Goal: Find specific page/section: Find specific page/section

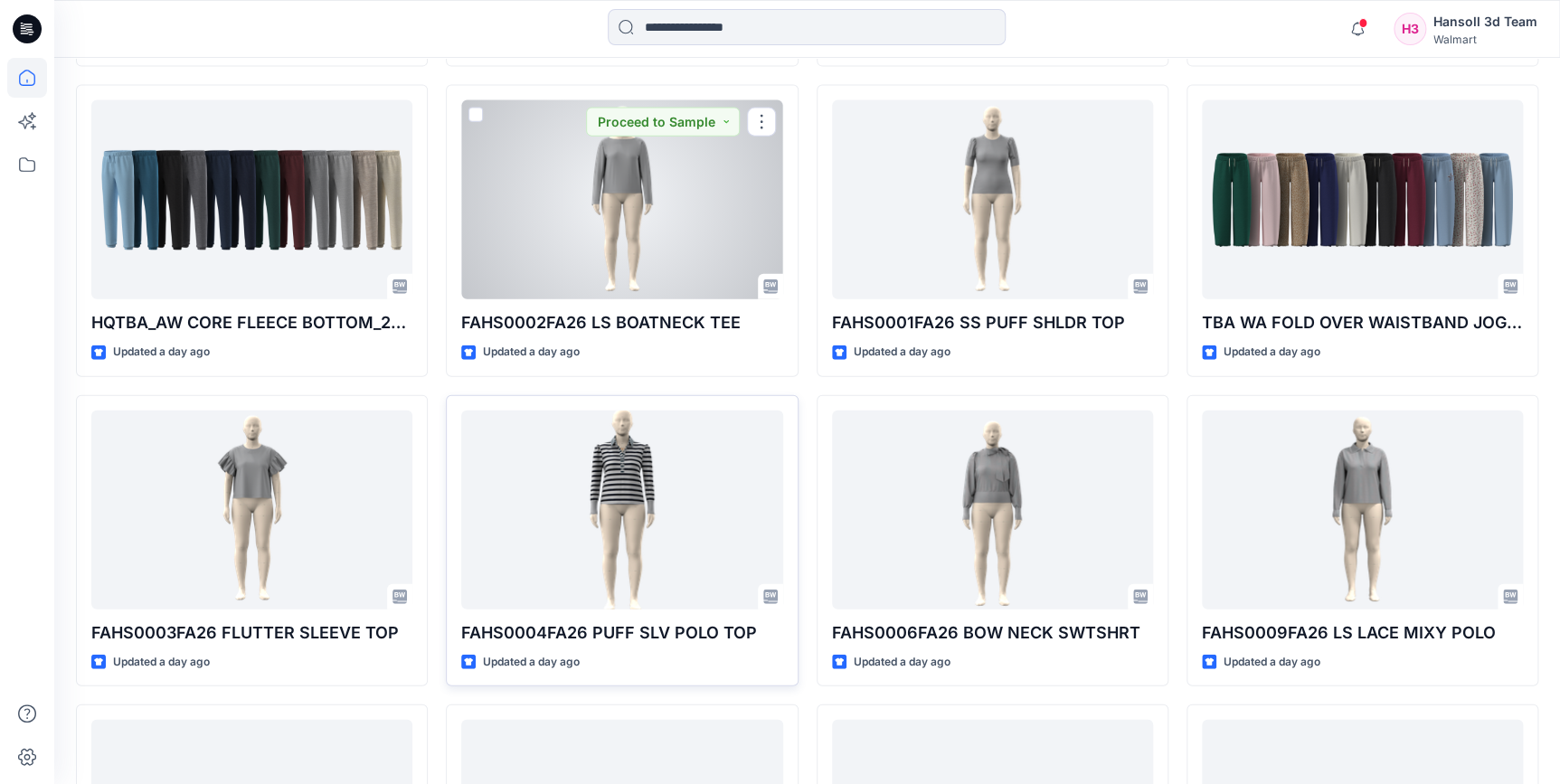
scroll to position [2198, 0]
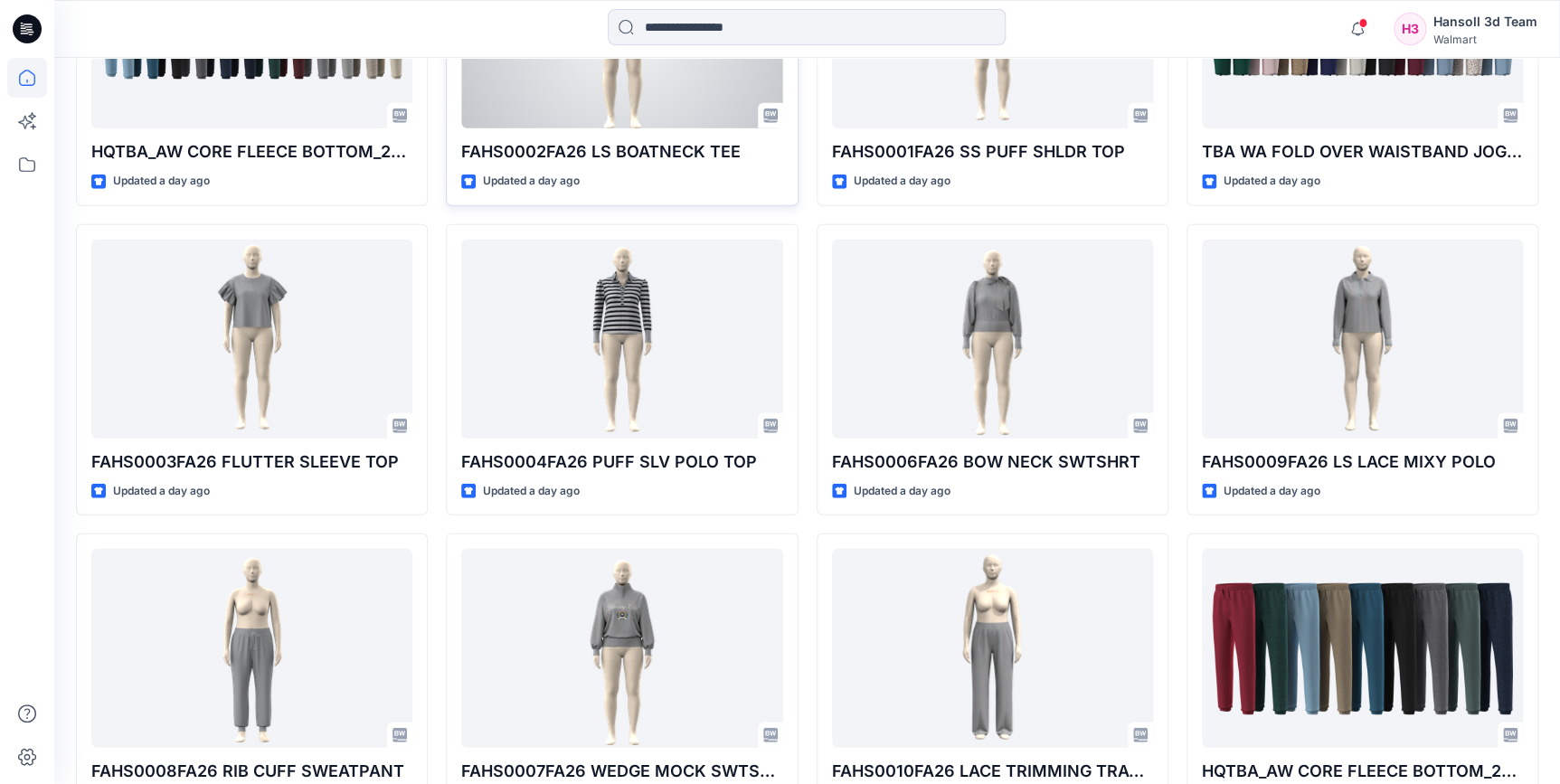
click at [595, 95] on div at bounding box center [621, 29] width 321 height 199
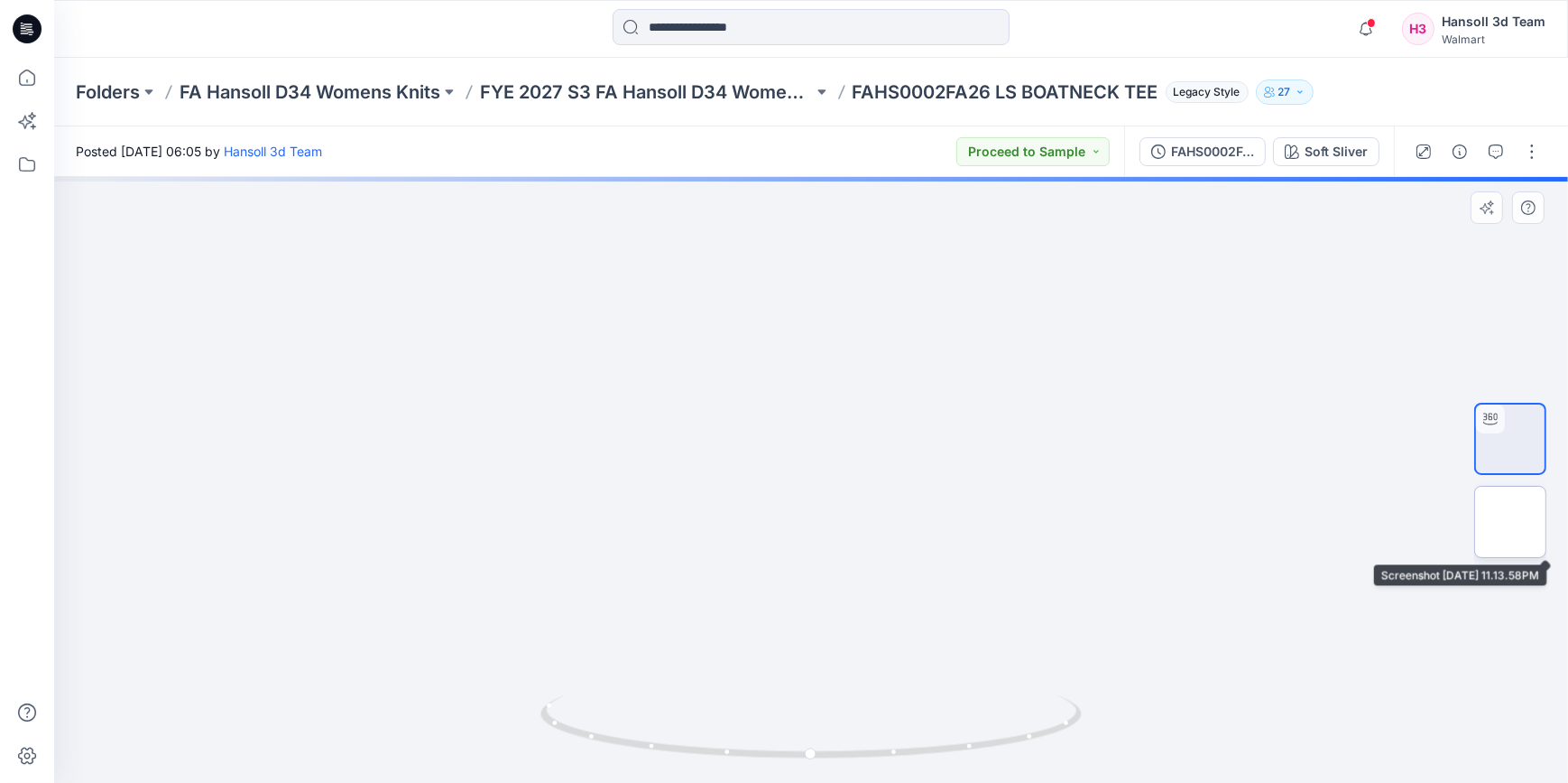
click at [1510, 522] on img at bounding box center [1510, 522] width 0 height 0
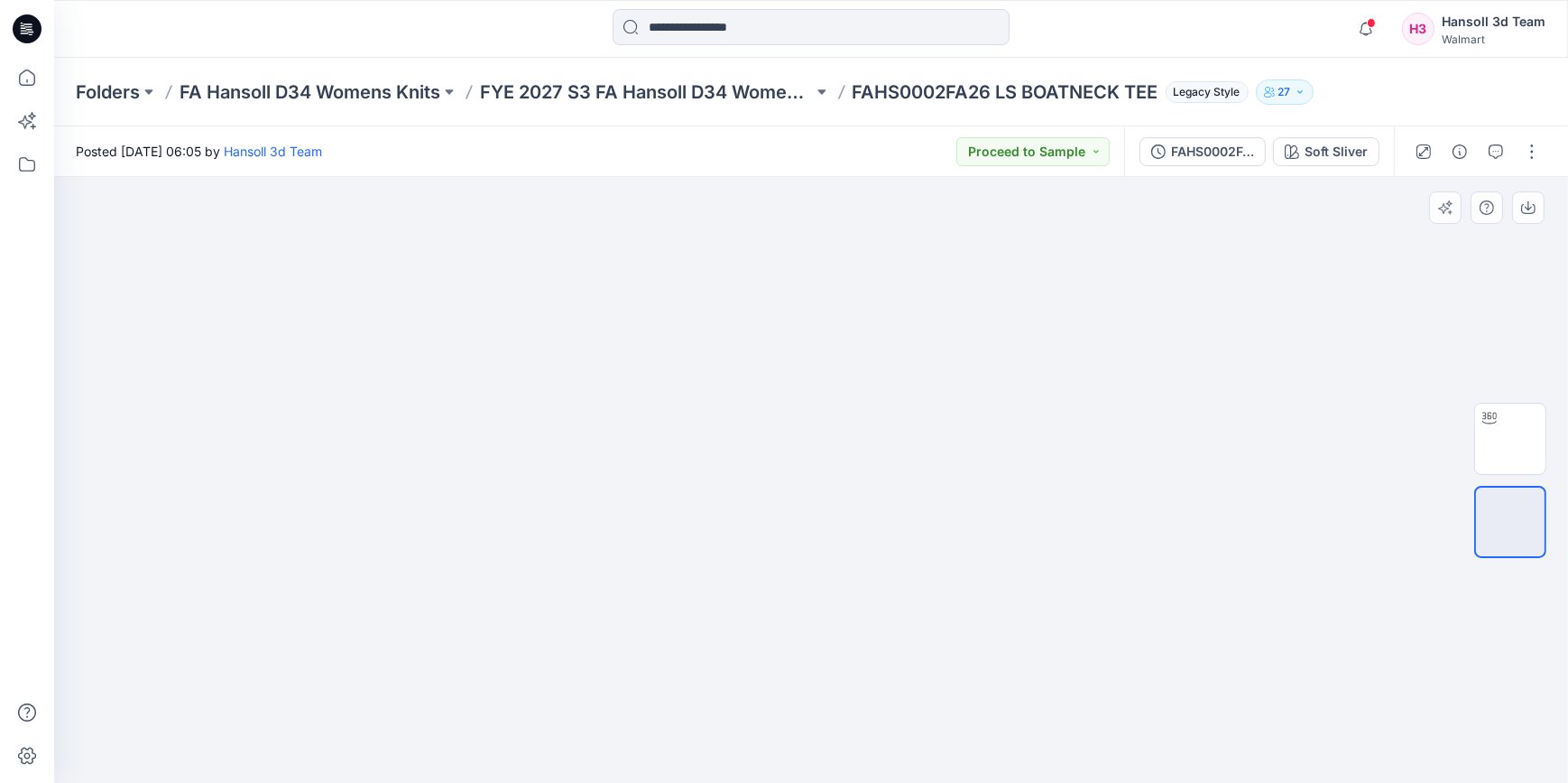
drag, startPoint x: 1091, startPoint y: 228, endPoint x: 1064, endPoint y: 406, distance: 180.0
click at [1064, 61] on img at bounding box center [811, 61] width 1111 height 0
click at [1484, 150] on button "button" at bounding box center [1496, 152] width 29 height 29
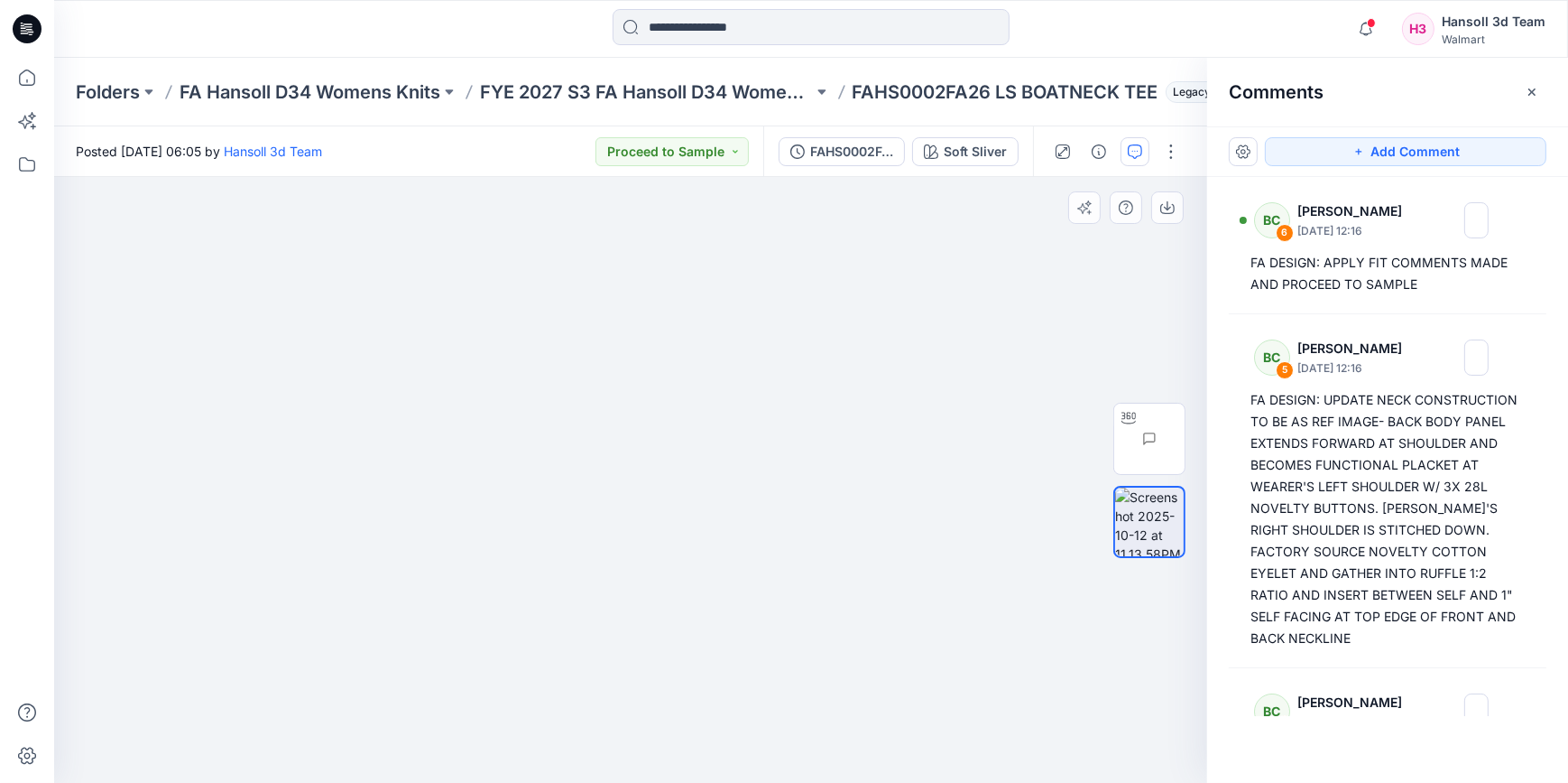
drag, startPoint x: 948, startPoint y: 431, endPoint x: 829, endPoint y: 435, distance: 119.1
click at [829, 22] on img at bounding box center [553, 22] width 1308 height 0
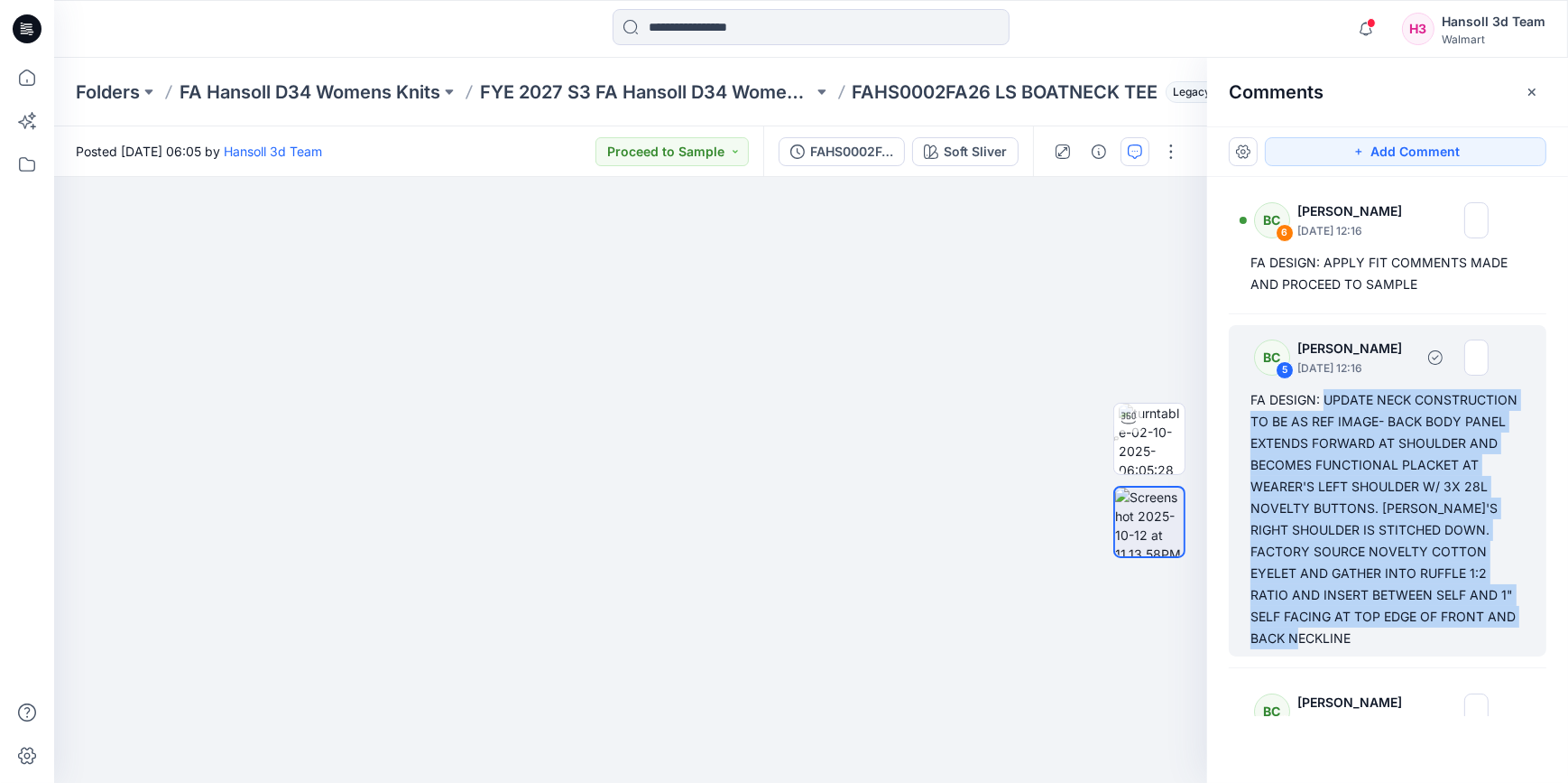
drag, startPoint x: 1370, startPoint y: 645, endPoint x: 1367, endPoint y: 392, distance: 253.0
click at [1328, 392] on div "FA DESIGN: UPDATE NECK CONSTRUCTION TO BE AS REF IMAGE- BACK BODY PANEL EXTENDS…" at bounding box center [1388, 518] width 274 height 260
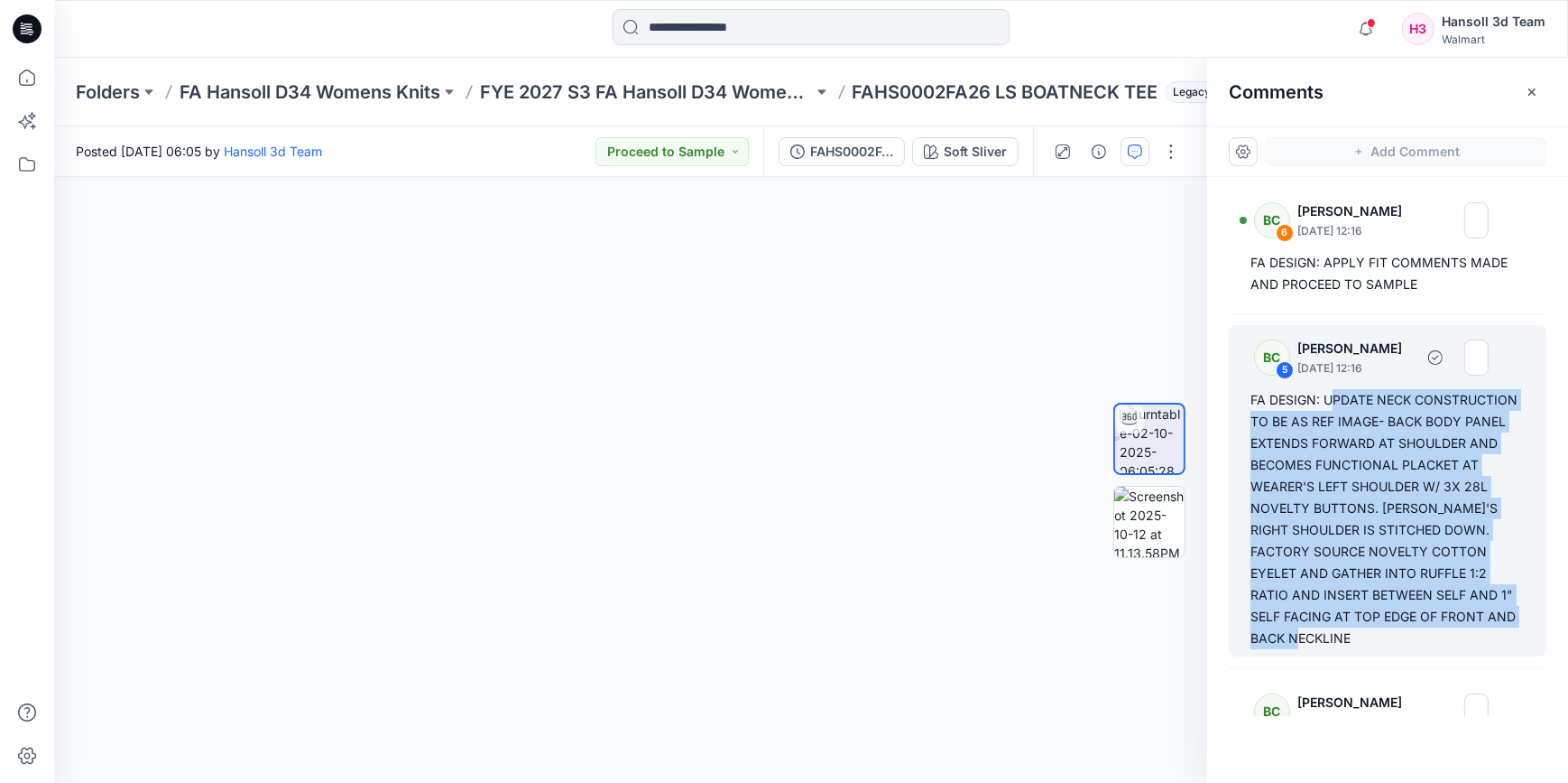
click at [1450, 399] on div "FA DESIGN: UPDATE NECK CONSTRUCTION TO BE AS REF IMAGE- BACK BODY PANEL EXTENDS…" at bounding box center [1388, 518] width 274 height 260
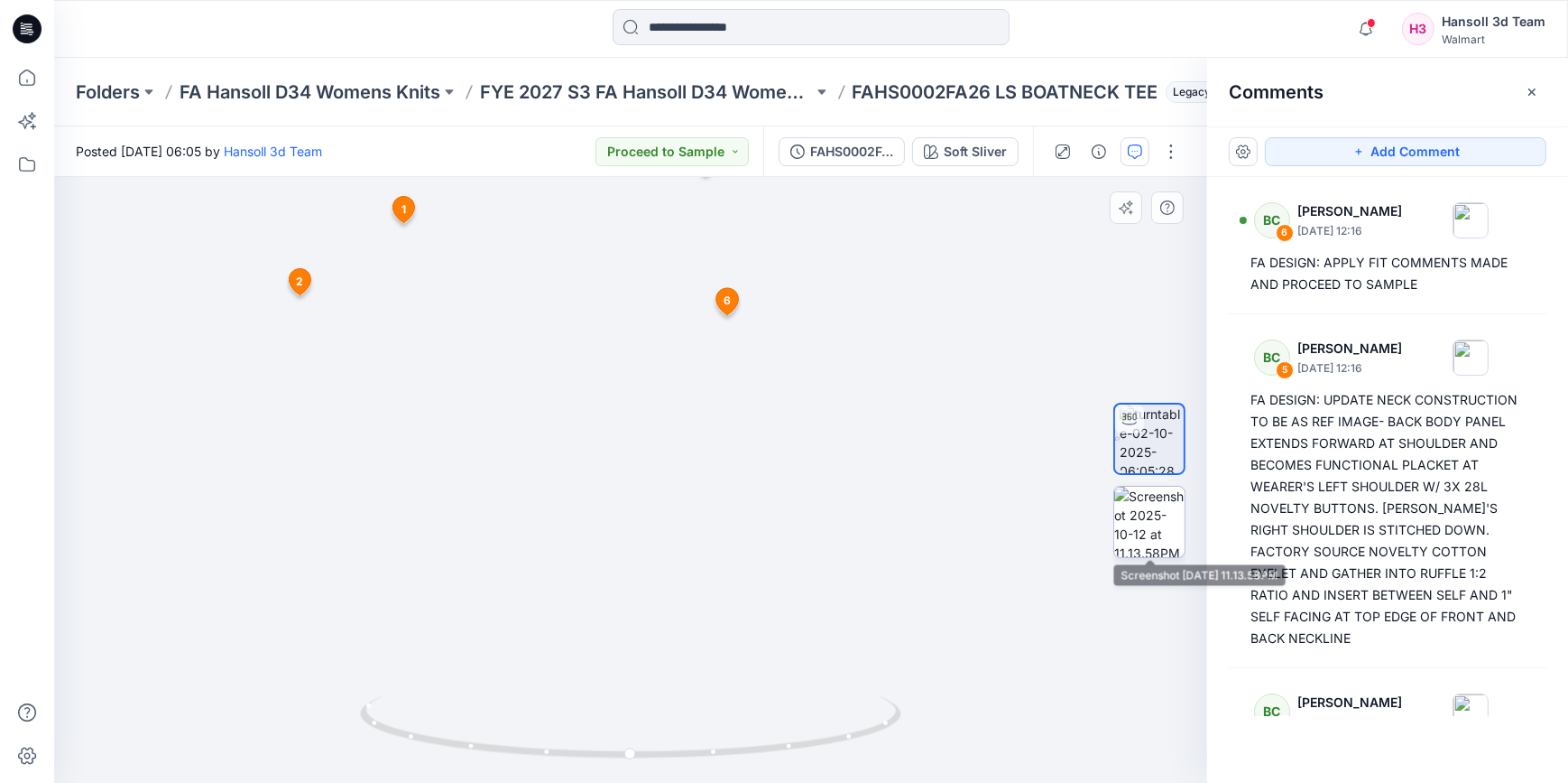
click at [1177, 506] on img at bounding box center [1149, 522] width 70 height 70
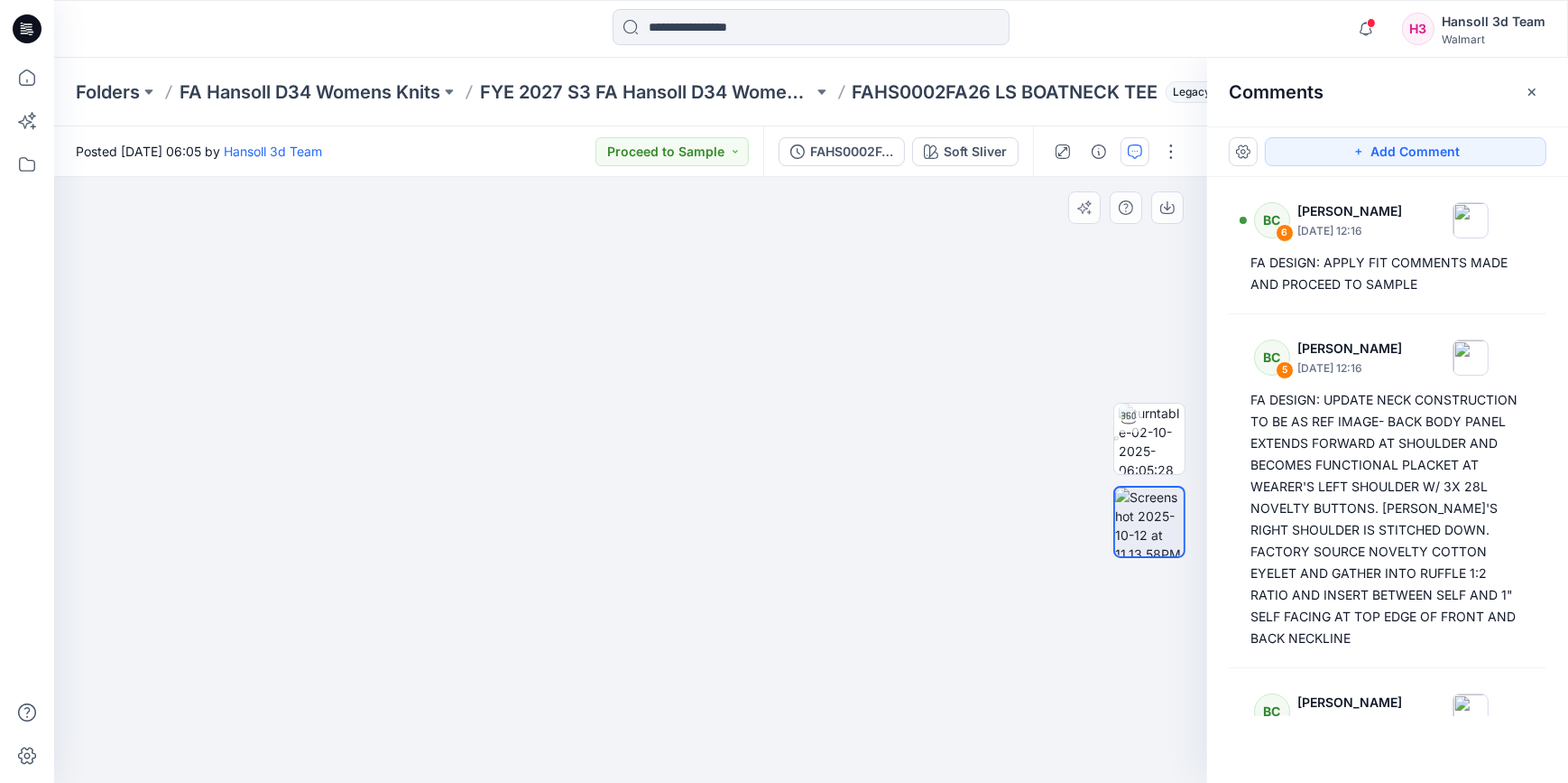
drag, startPoint x: 857, startPoint y: 370, endPoint x: 770, endPoint y: 387, distance: 88.6
click at [770, 51] on img at bounding box center [631, 51] width 868 height 0
drag, startPoint x: 835, startPoint y: 507, endPoint x: 837, endPoint y: 489, distance: 18.1
click at [837, 32] on img at bounding box center [631, 32] width 868 height 0
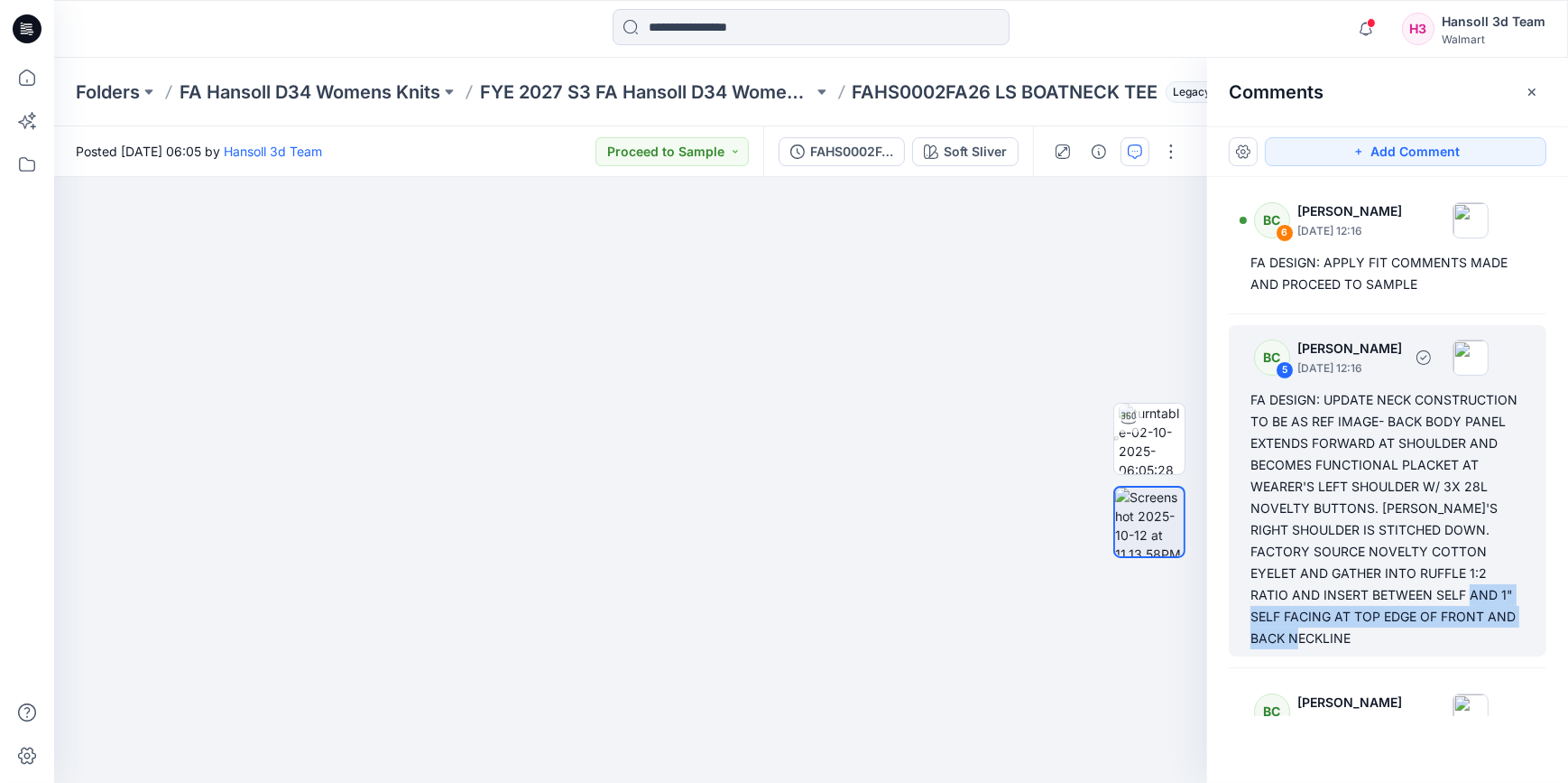
drag, startPoint x: 1332, startPoint y: 622, endPoint x: 1250, endPoint y: 620, distance: 82.0
click at [1251, 620] on div "FA DESIGN: UPDATE NECK CONSTRUCTION TO BE AS REF IMAGE- BACK BODY PANEL EXTENDS…" at bounding box center [1388, 518] width 274 height 260
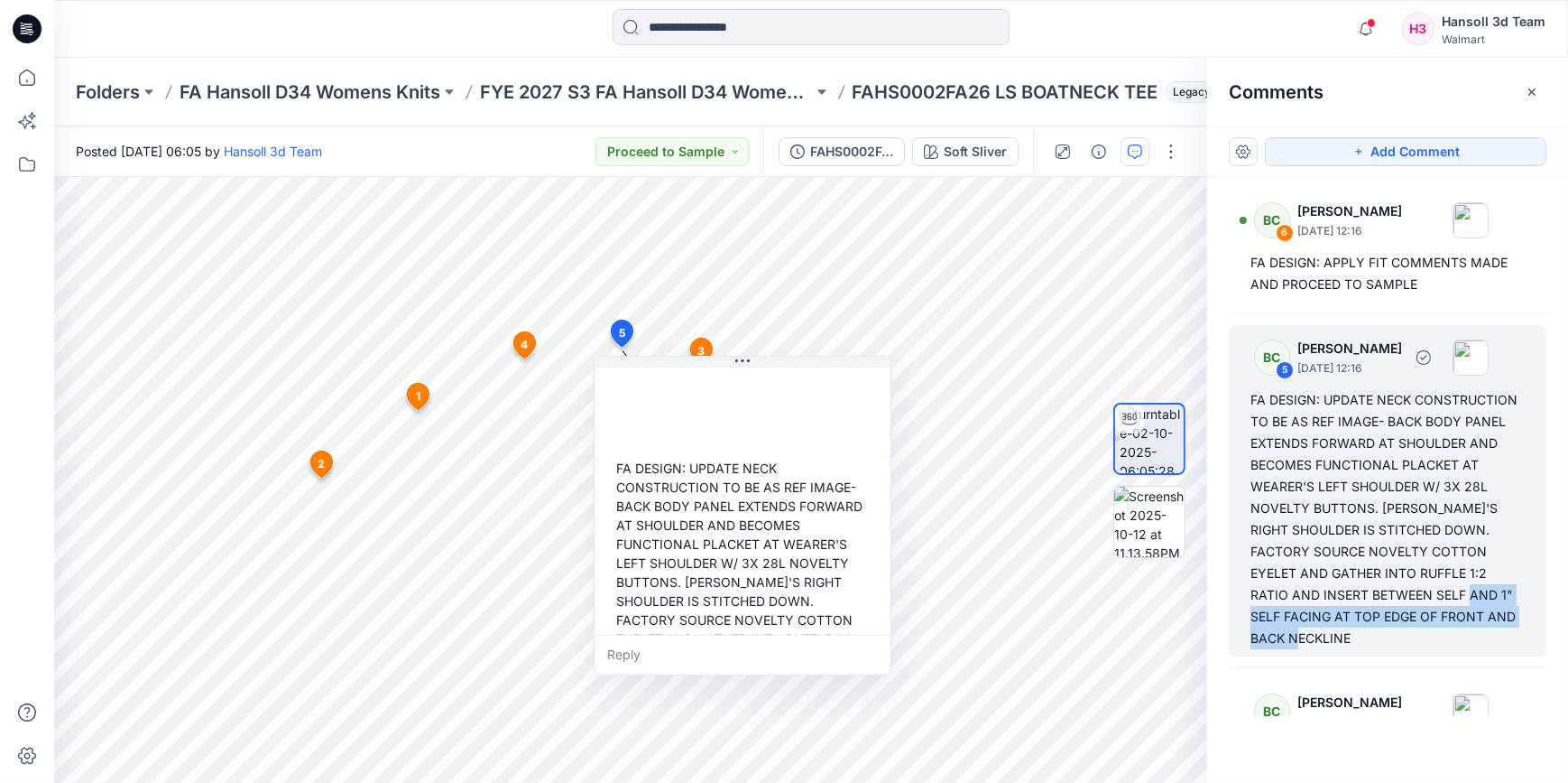
drag, startPoint x: 1258, startPoint y: 620, endPoint x: 1386, endPoint y: 635, distance: 128.9
click at [1386, 635] on div "FA DESIGN: UPDATE NECK CONSTRUCTION TO BE AS REF IMAGE- BACK BODY PANEL EXTENDS…" at bounding box center [1388, 518] width 274 height 260
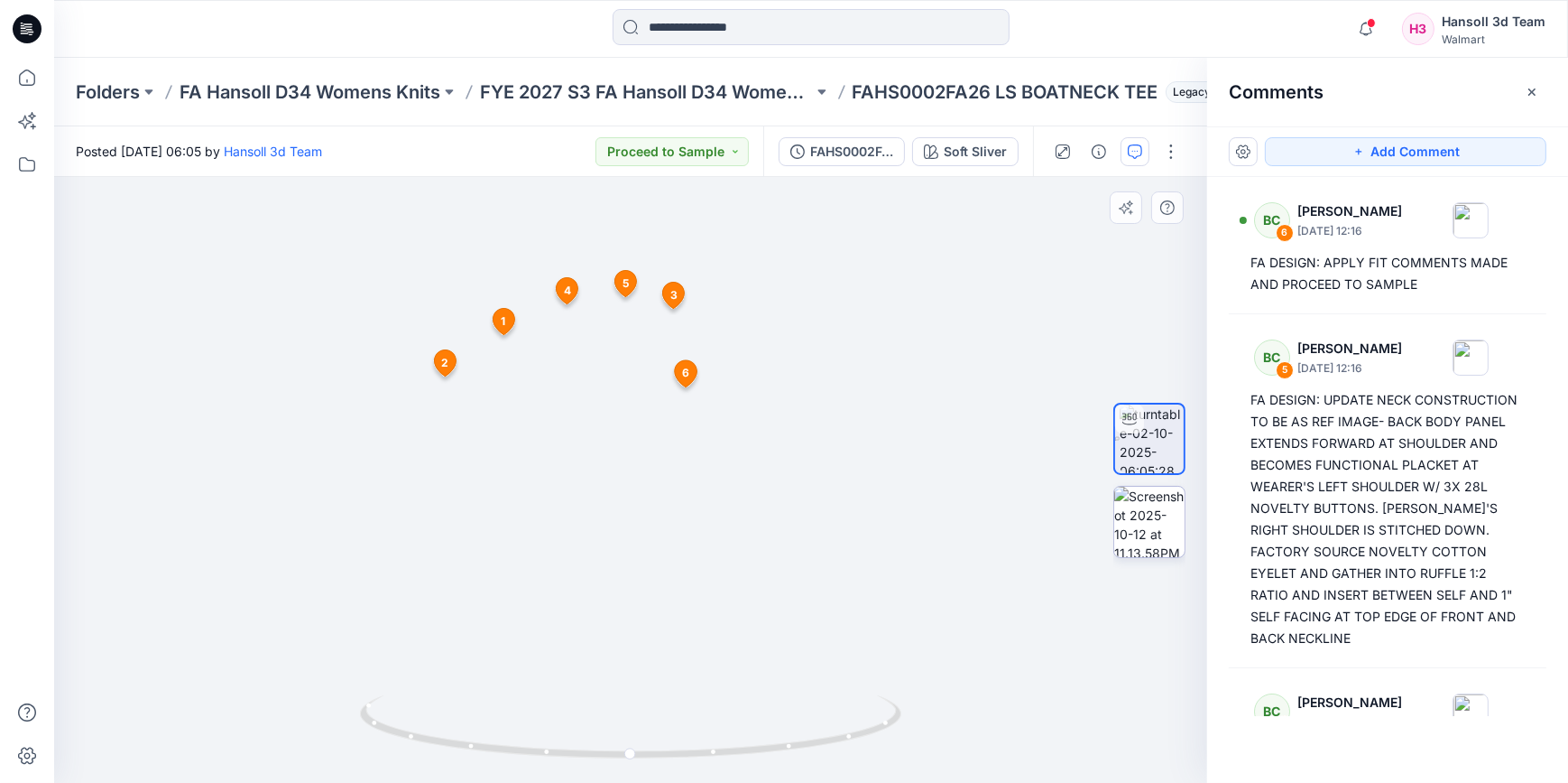
click at [1151, 524] on img at bounding box center [1149, 522] width 70 height 70
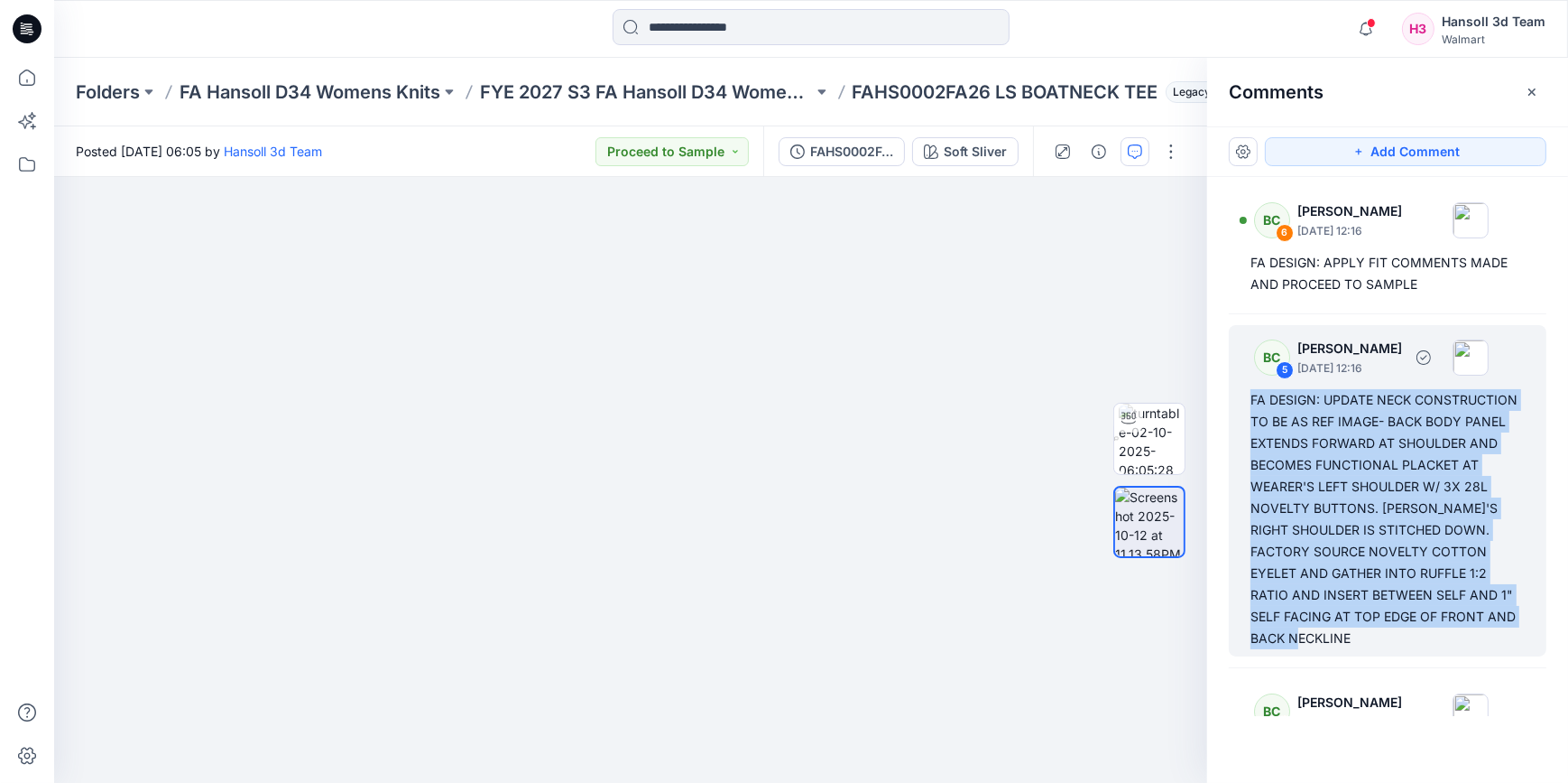
drag, startPoint x: 1385, startPoint y: 632, endPoint x: 1247, endPoint y: 388, distance: 280.3
click at [1247, 388] on div "BC 5 [PERSON_NAME] [DATE] 12:16 FA DESIGN: UPDATE NECK CONSTRUCTION TO BE AS RE…" at bounding box center [1387, 491] width 317 height 331
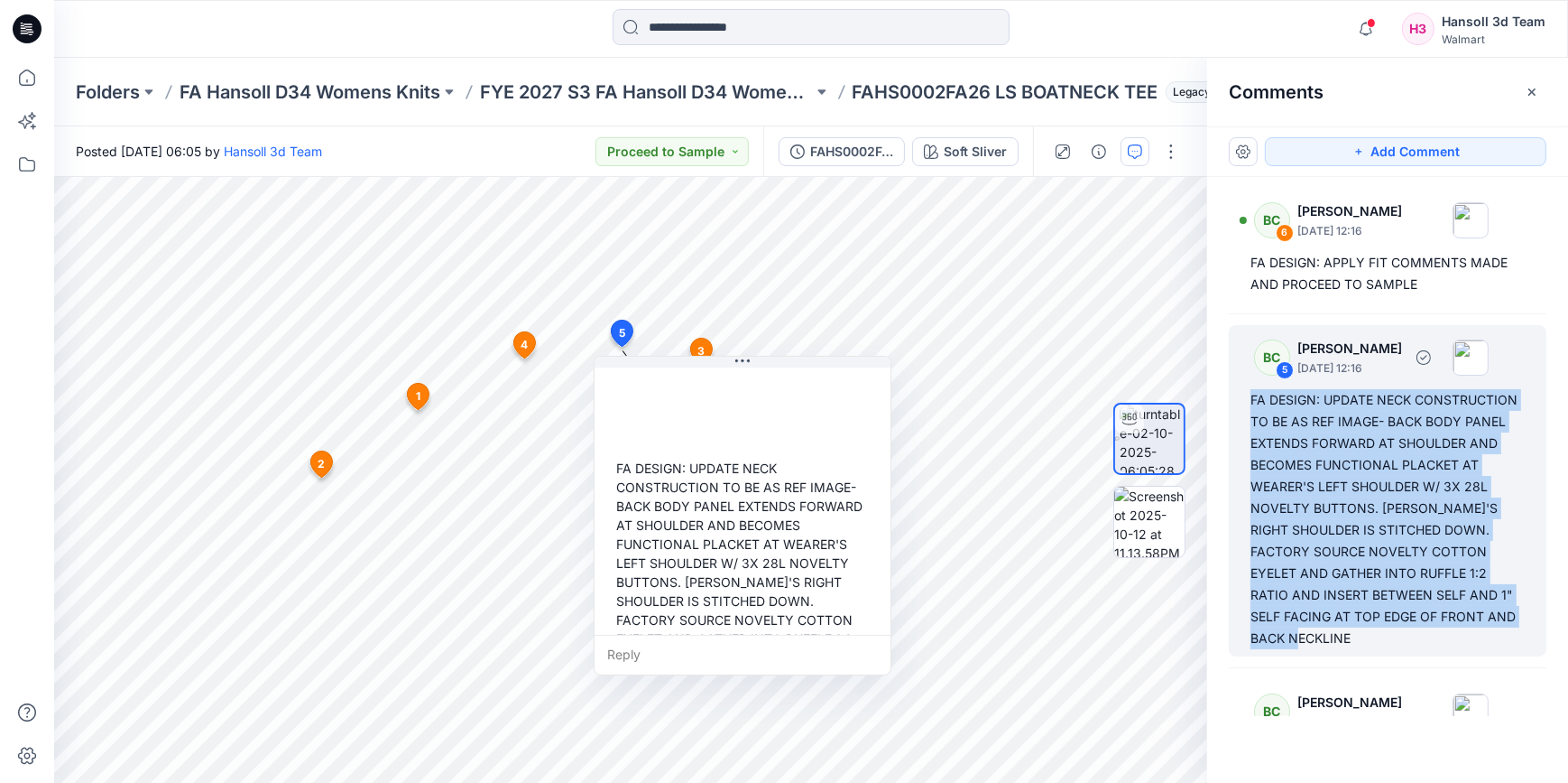
click at [1521, 505] on div "BC 5 [PERSON_NAME] [DATE] 12:16 FA DESIGN: UPDATE NECK CONSTRUCTION TO BE AS RE…" at bounding box center [1387, 491] width 317 height 331
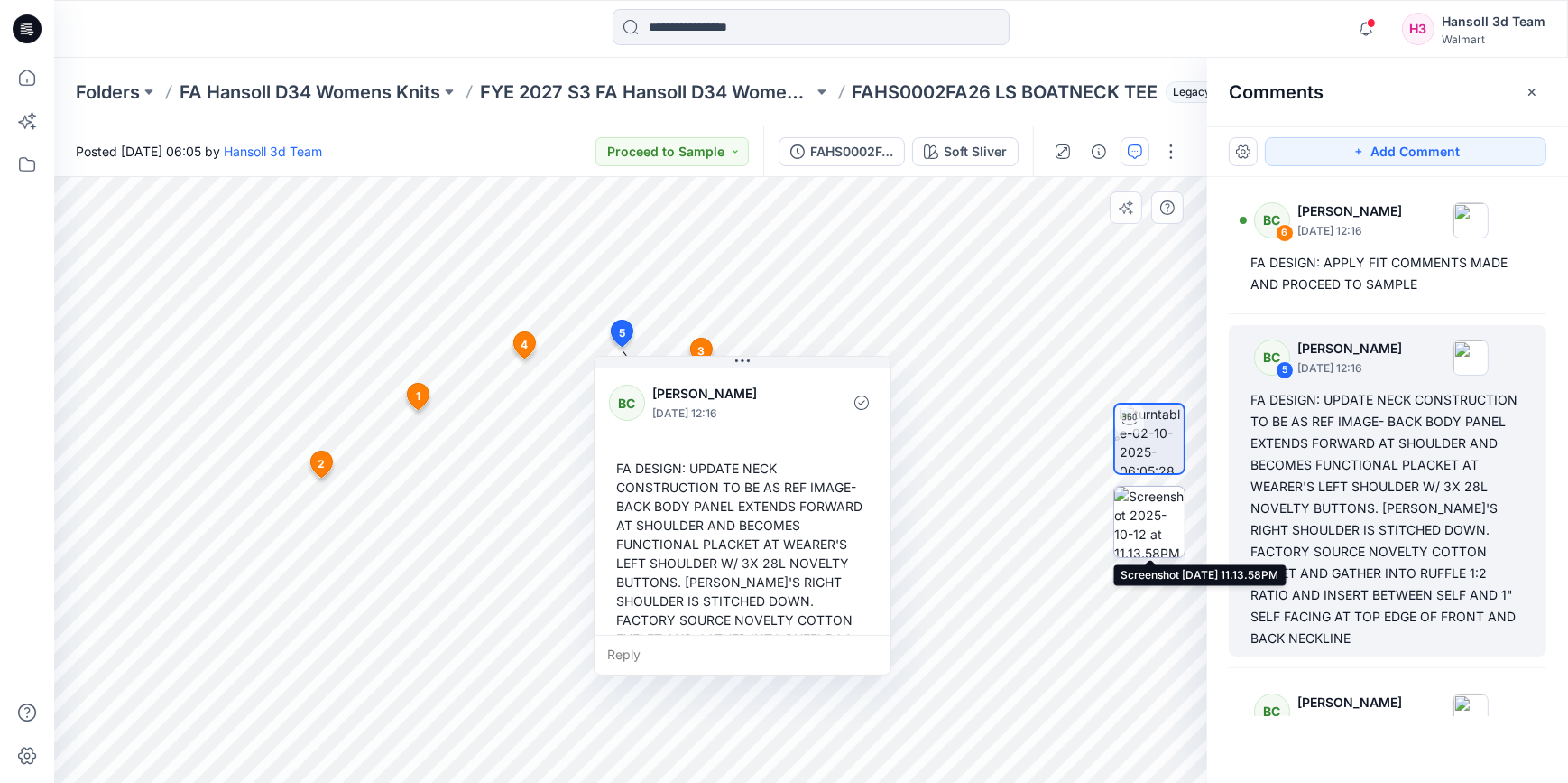
click at [1127, 515] on img at bounding box center [1149, 522] width 70 height 70
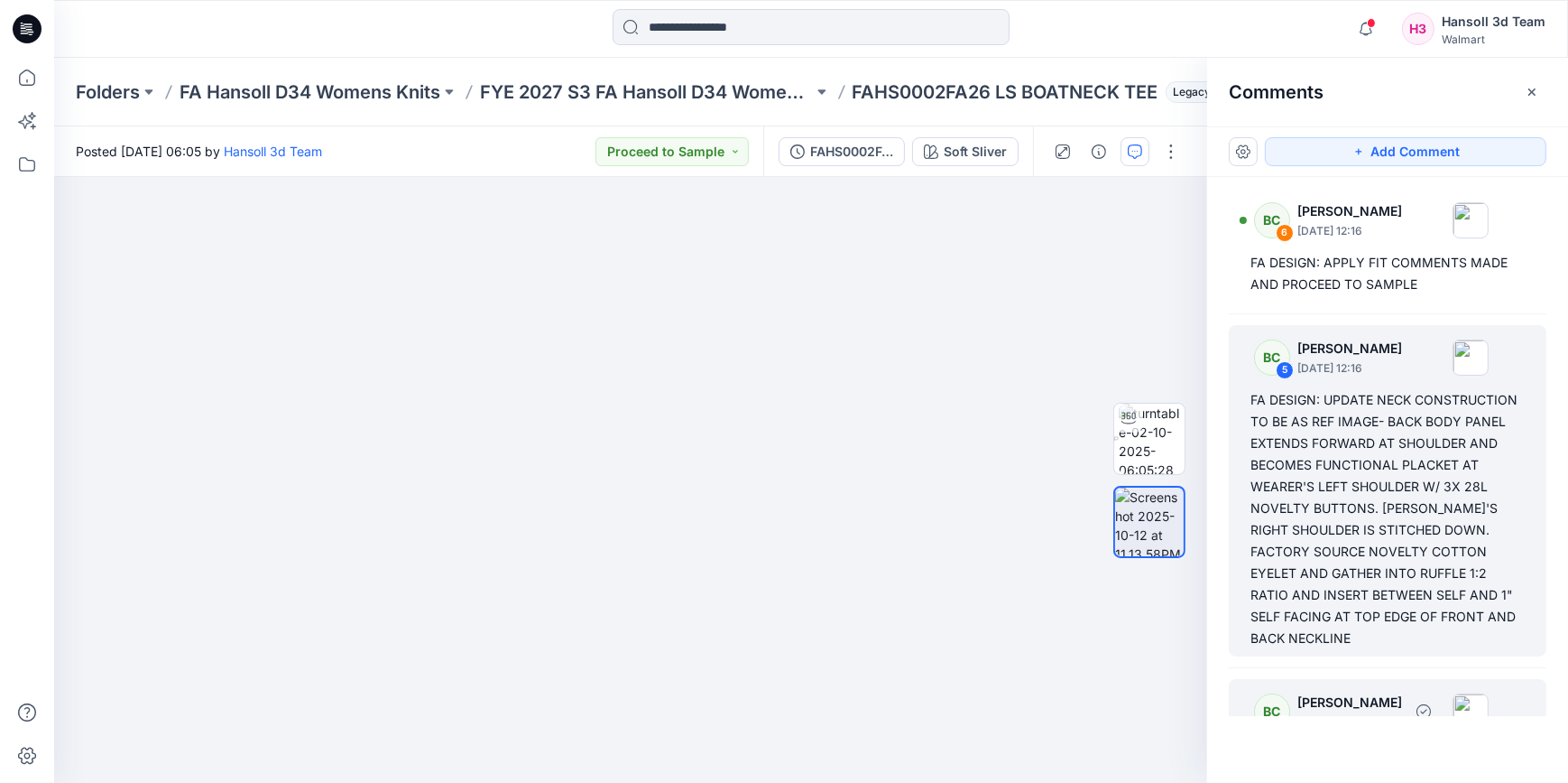
scroll to position [245, 0]
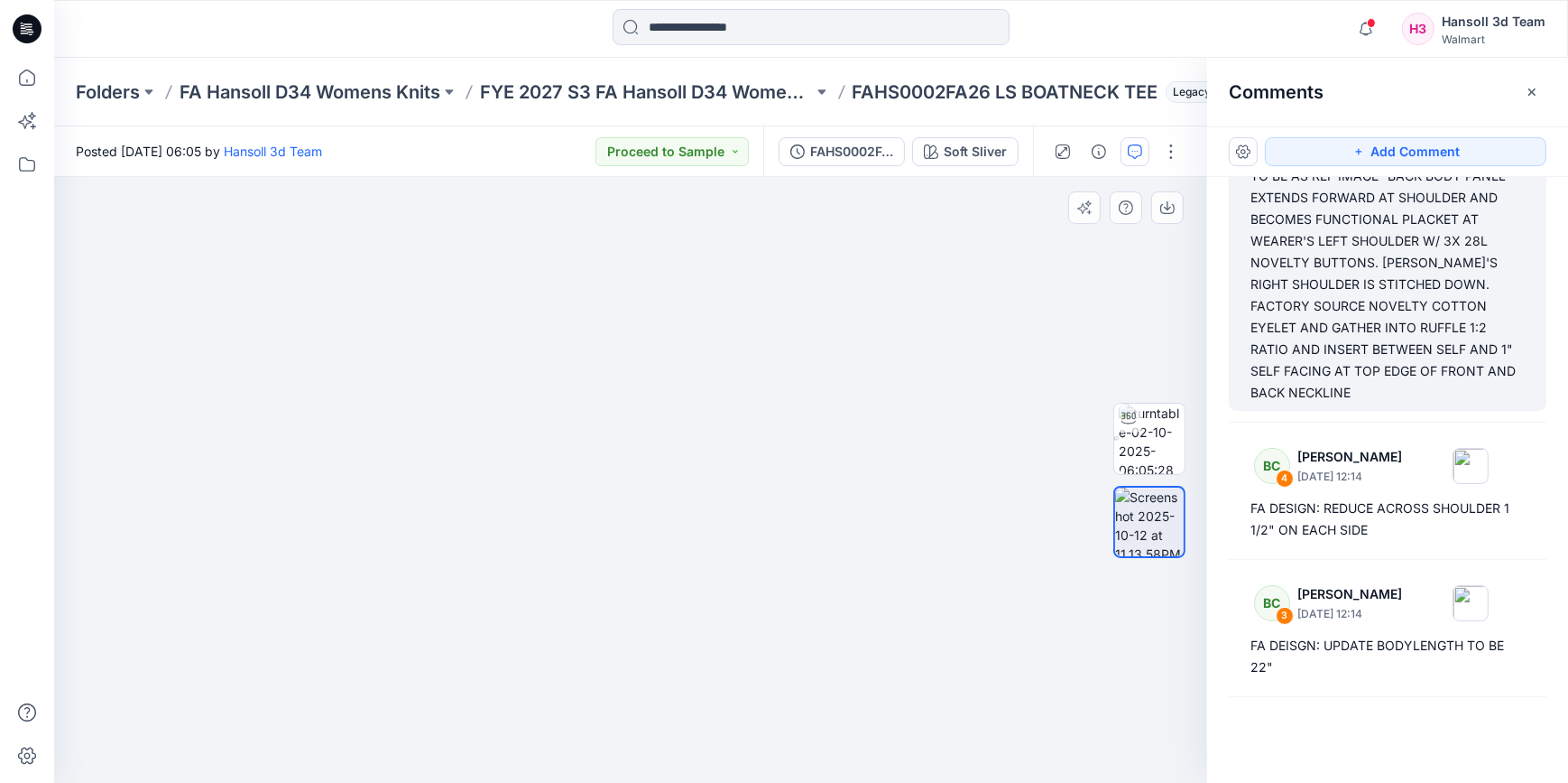
drag, startPoint x: 1060, startPoint y: 537, endPoint x: 938, endPoint y: 487, distance: 131.8
click at [938, 487] on img at bounding box center [631, 435] width 1066 height 695
drag, startPoint x: 1079, startPoint y: 609, endPoint x: 1051, endPoint y: 673, distance: 69.9
click at [1051, 673] on img at bounding box center [631, 467] width 1066 height 630
drag, startPoint x: 941, startPoint y: 628, endPoint x: 893, endPoint y: 525, distance: 113.6
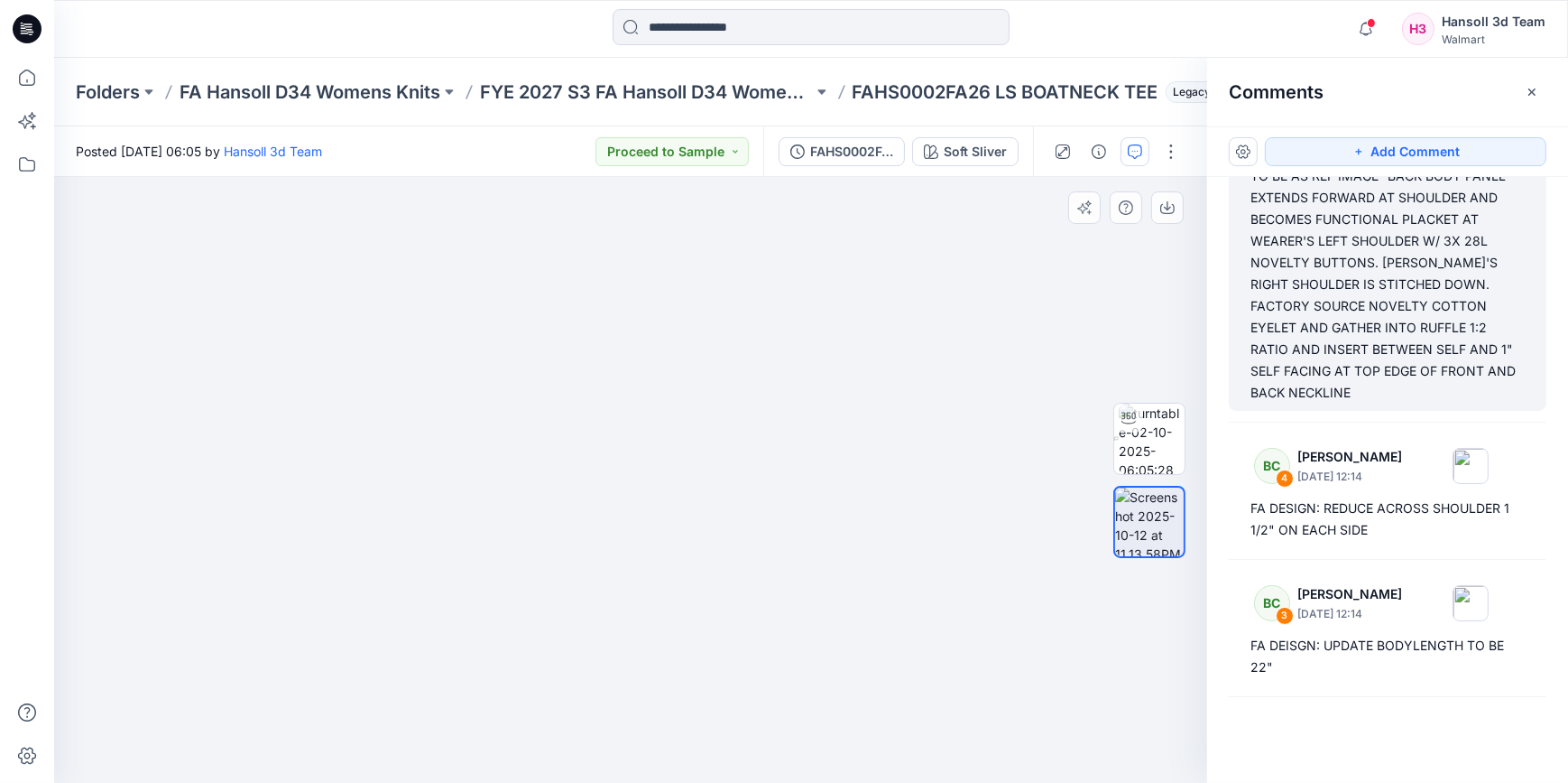
click at [893, 525] on img at bounding box center [585, 418] width 1308 height 730
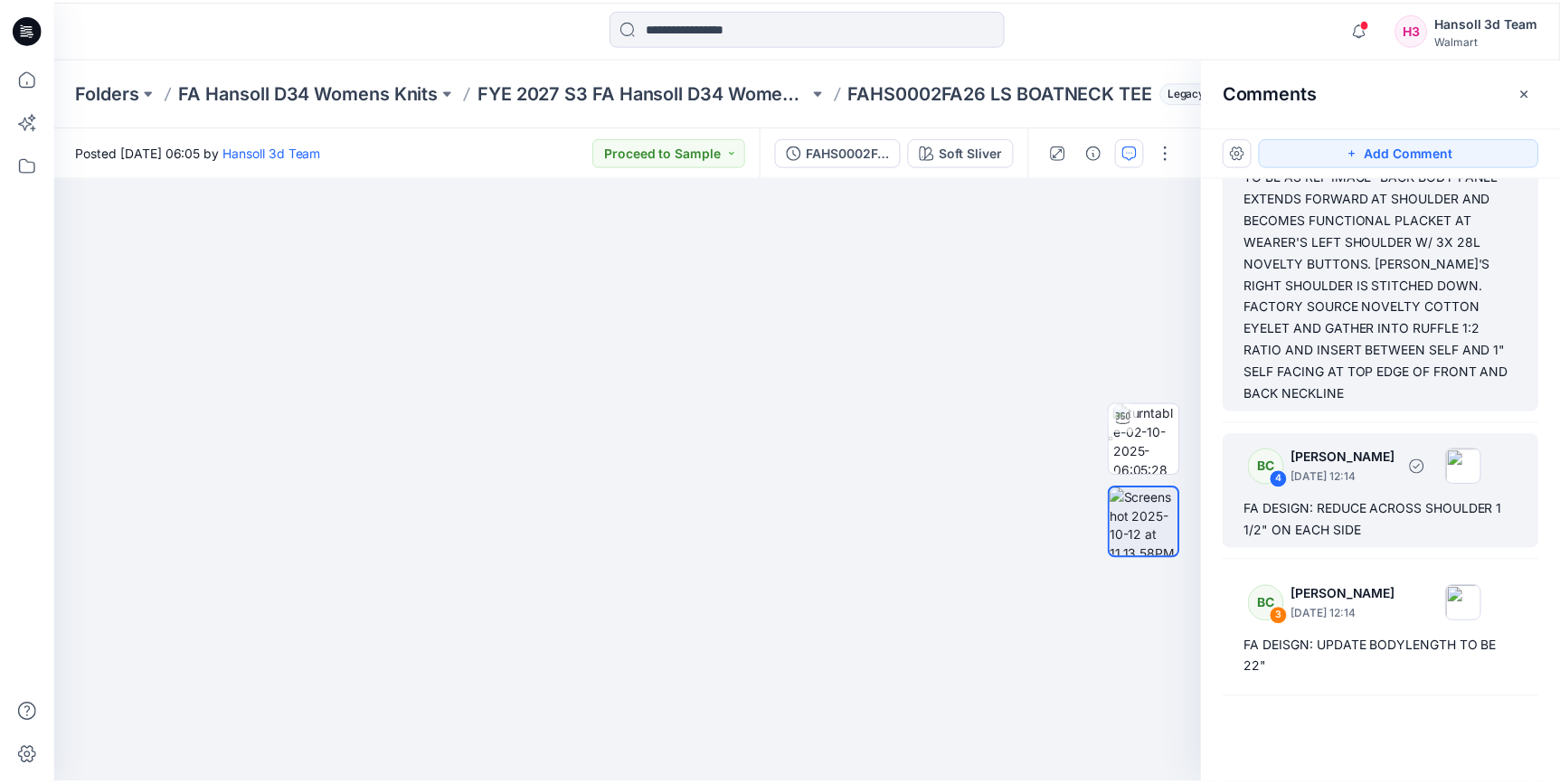
scroll to position [164, 0]
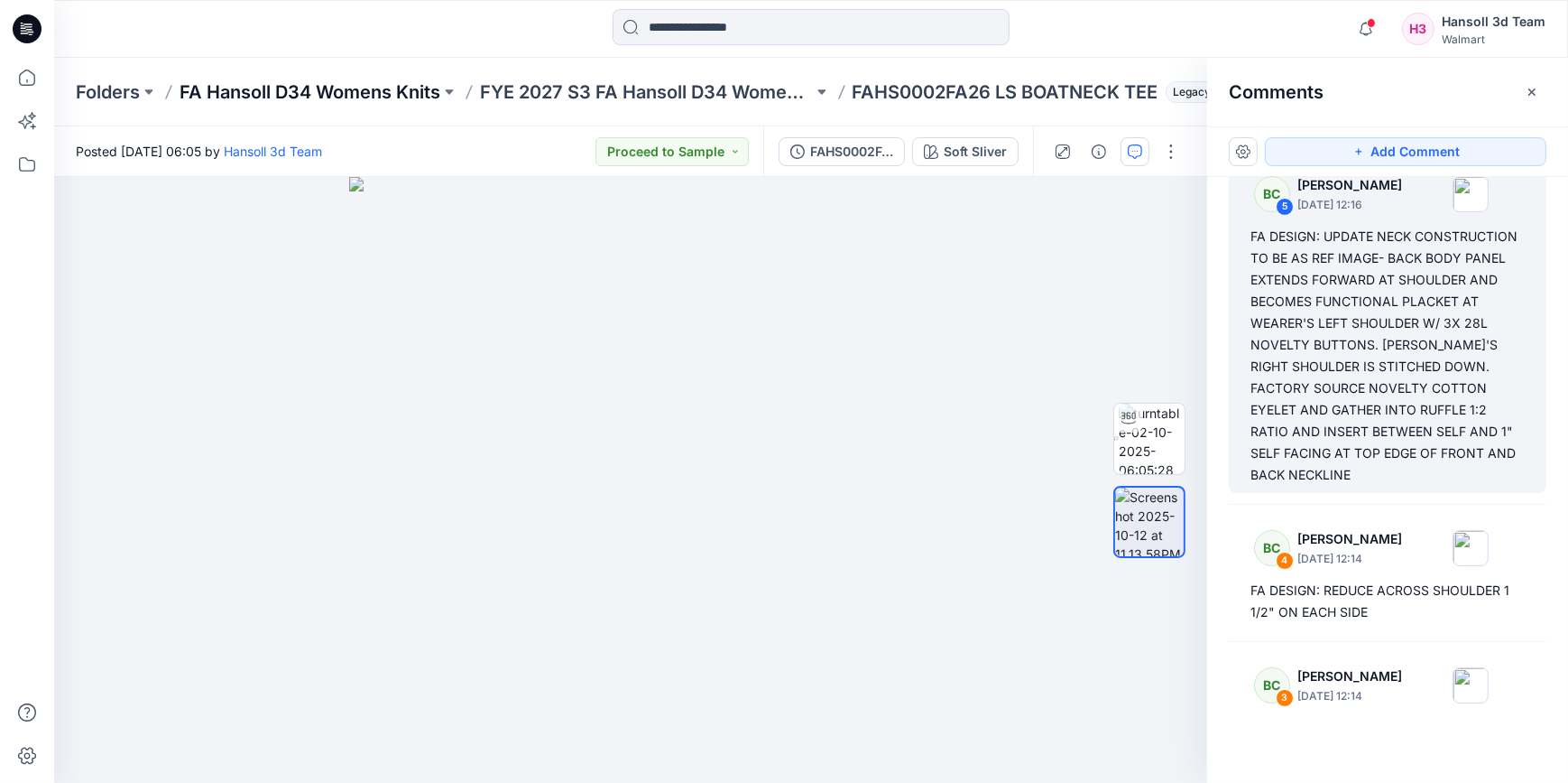
click at [349, 92] on p "FA Hansoll D34 Womens Knits" at bounding box center [310, 93] width 261 height 25
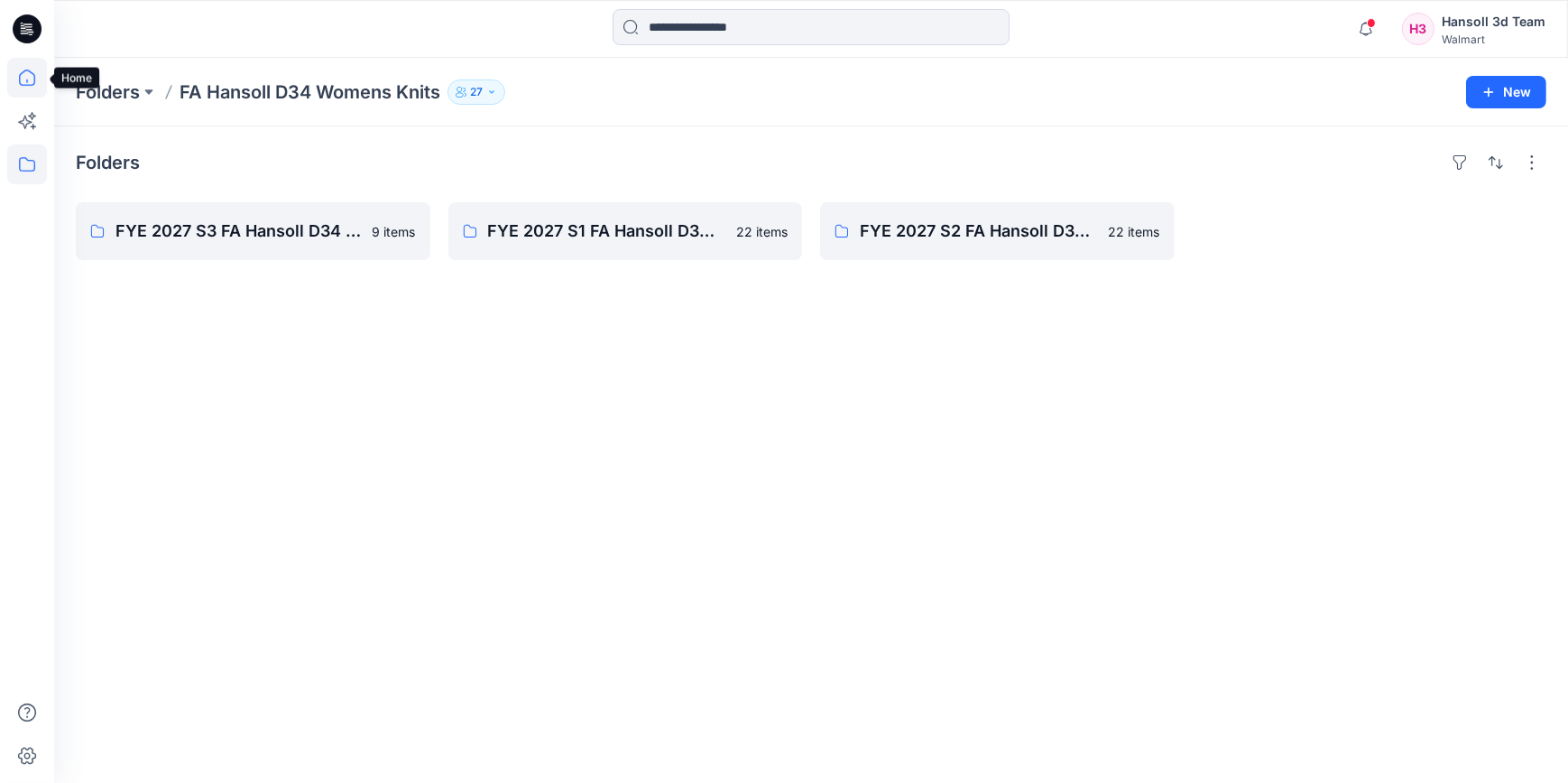
click at [21, 91] on icon at bounding box center [26, 77] width 40 height 40
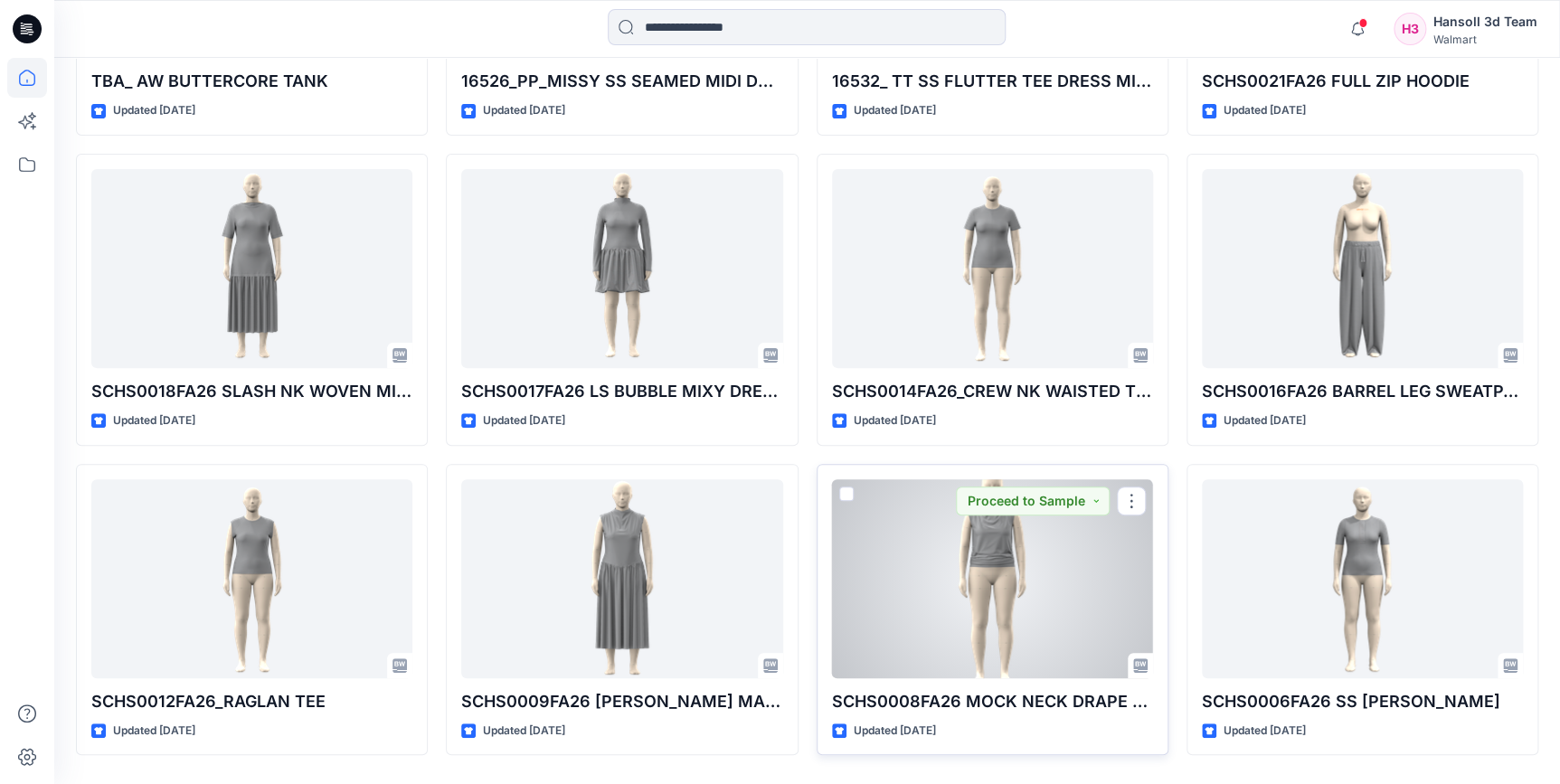
scroll to position [3561, 0]
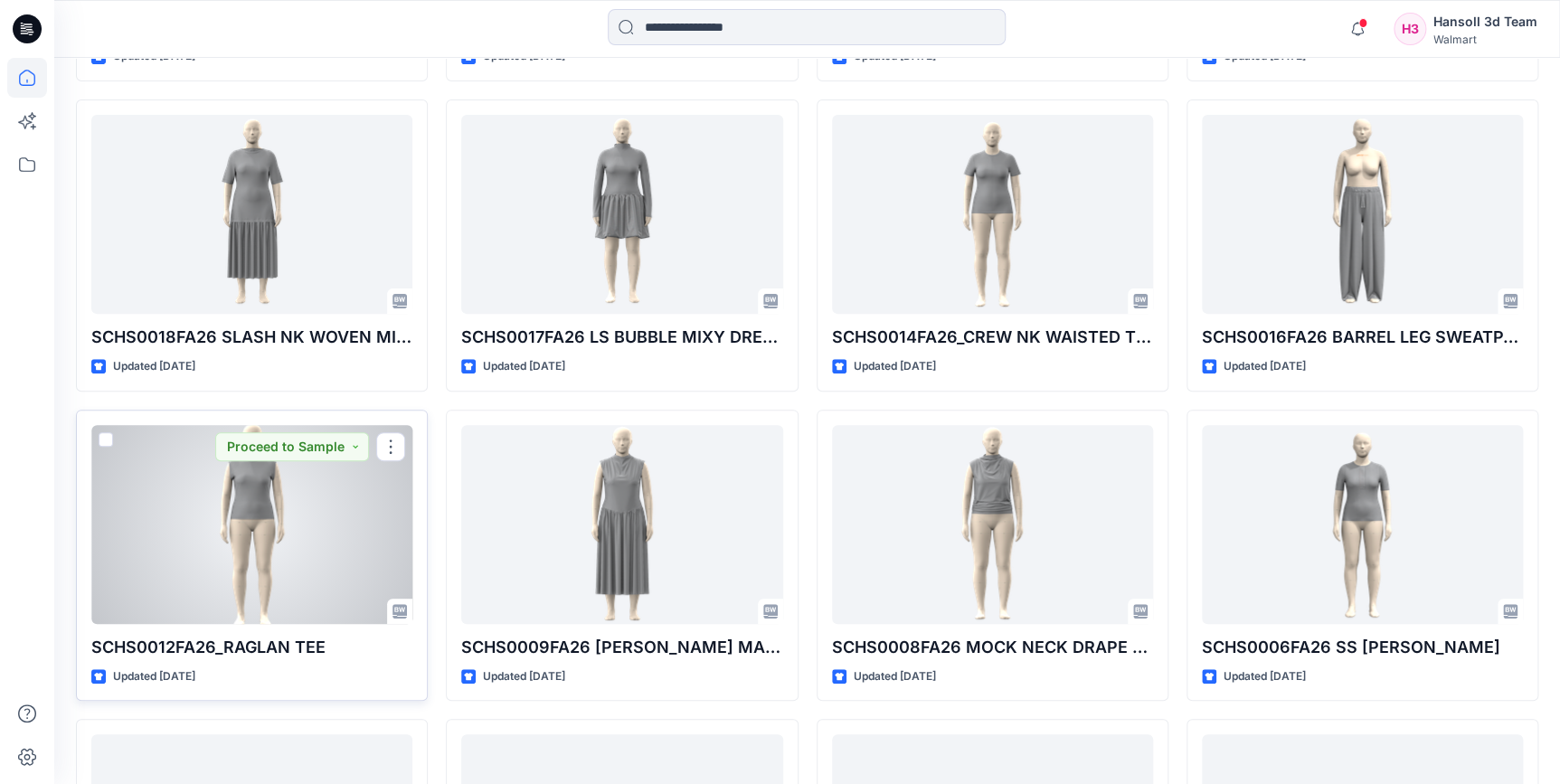
click at [263, 546] on div at bounding box center [252, 525] width 321 height 199
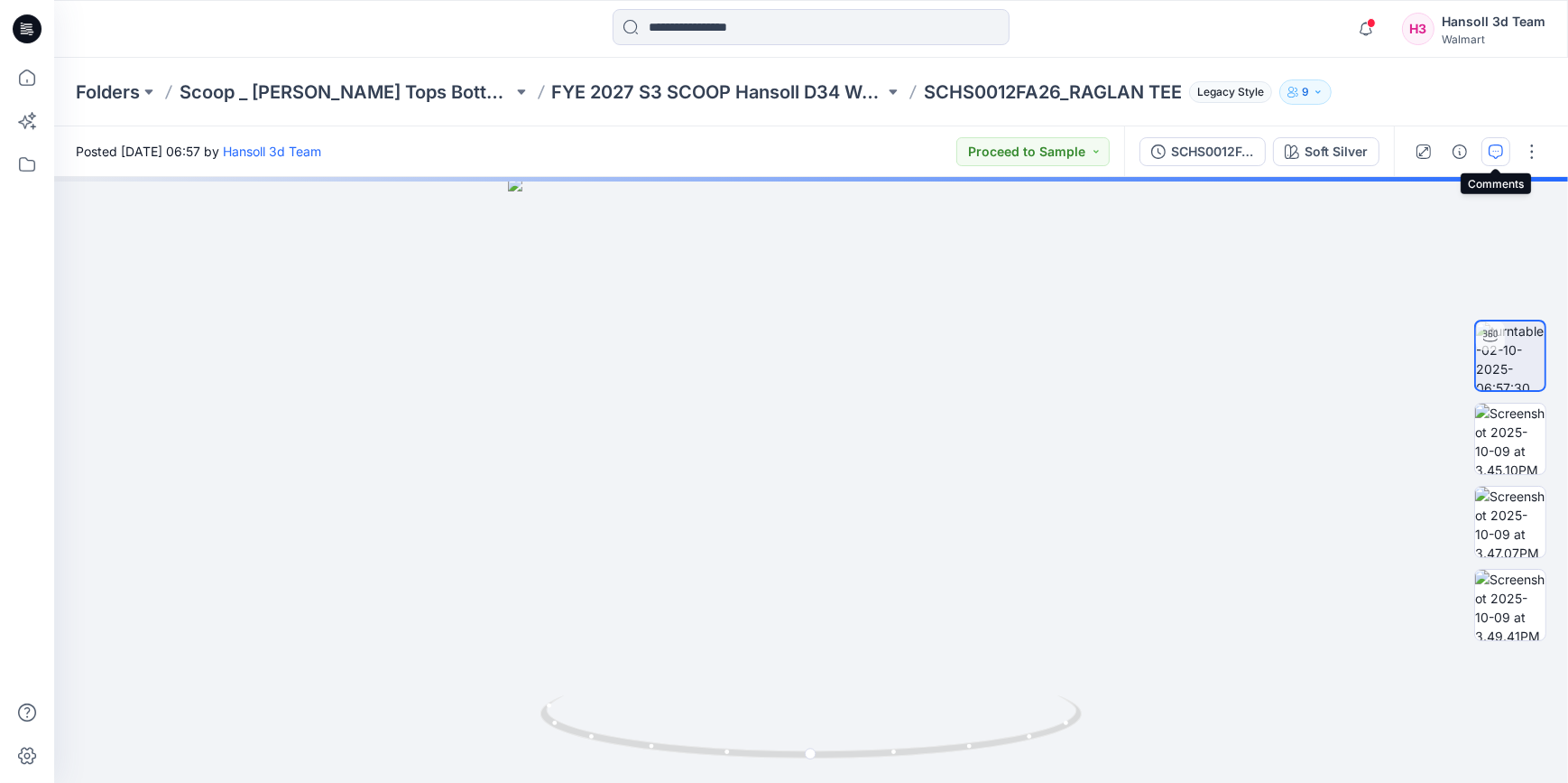
click at [1491, 157] on icon "button" at bounding box center [1495, 151] width 15 height 15
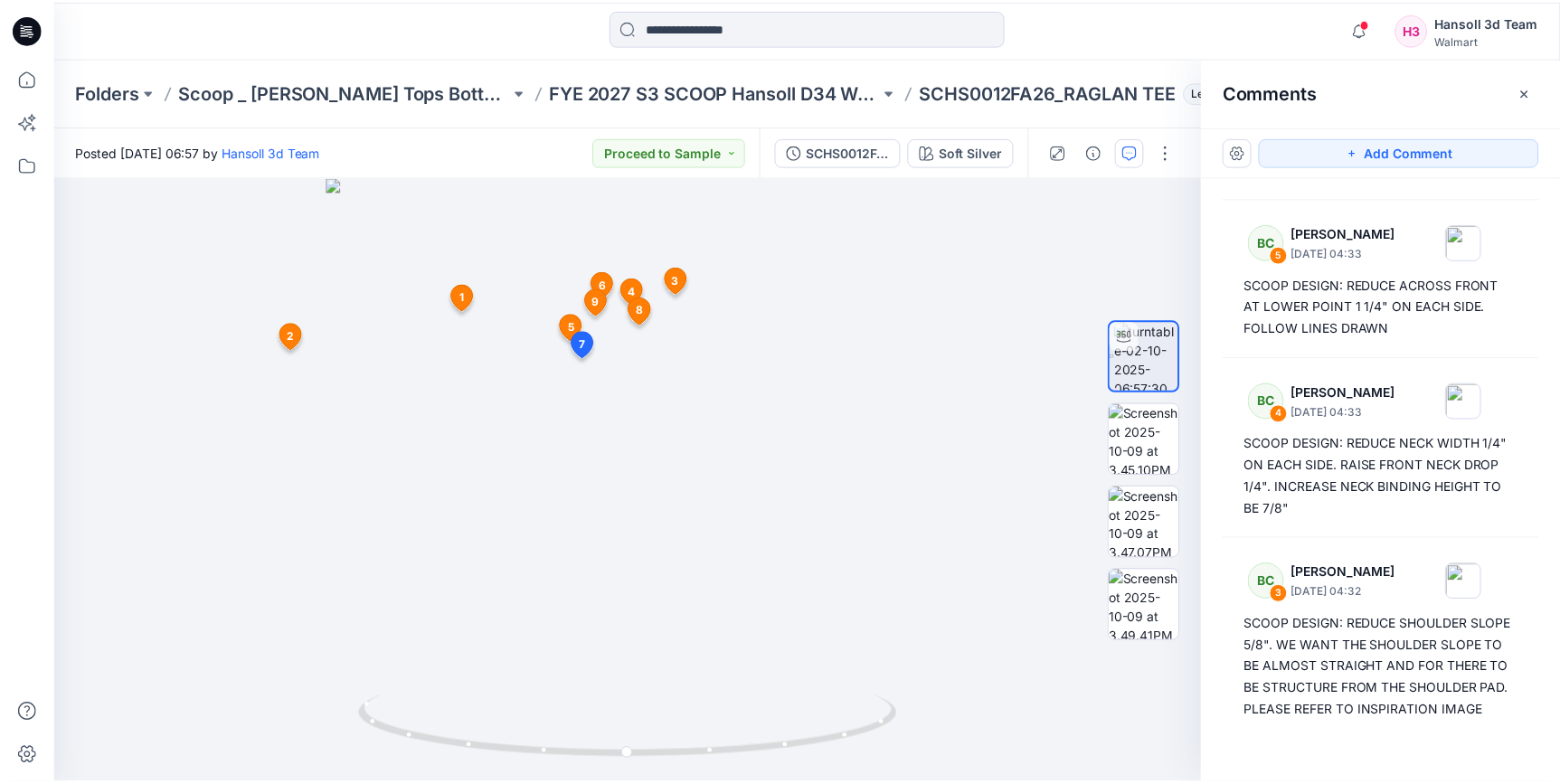
scroll to position [739, 0]
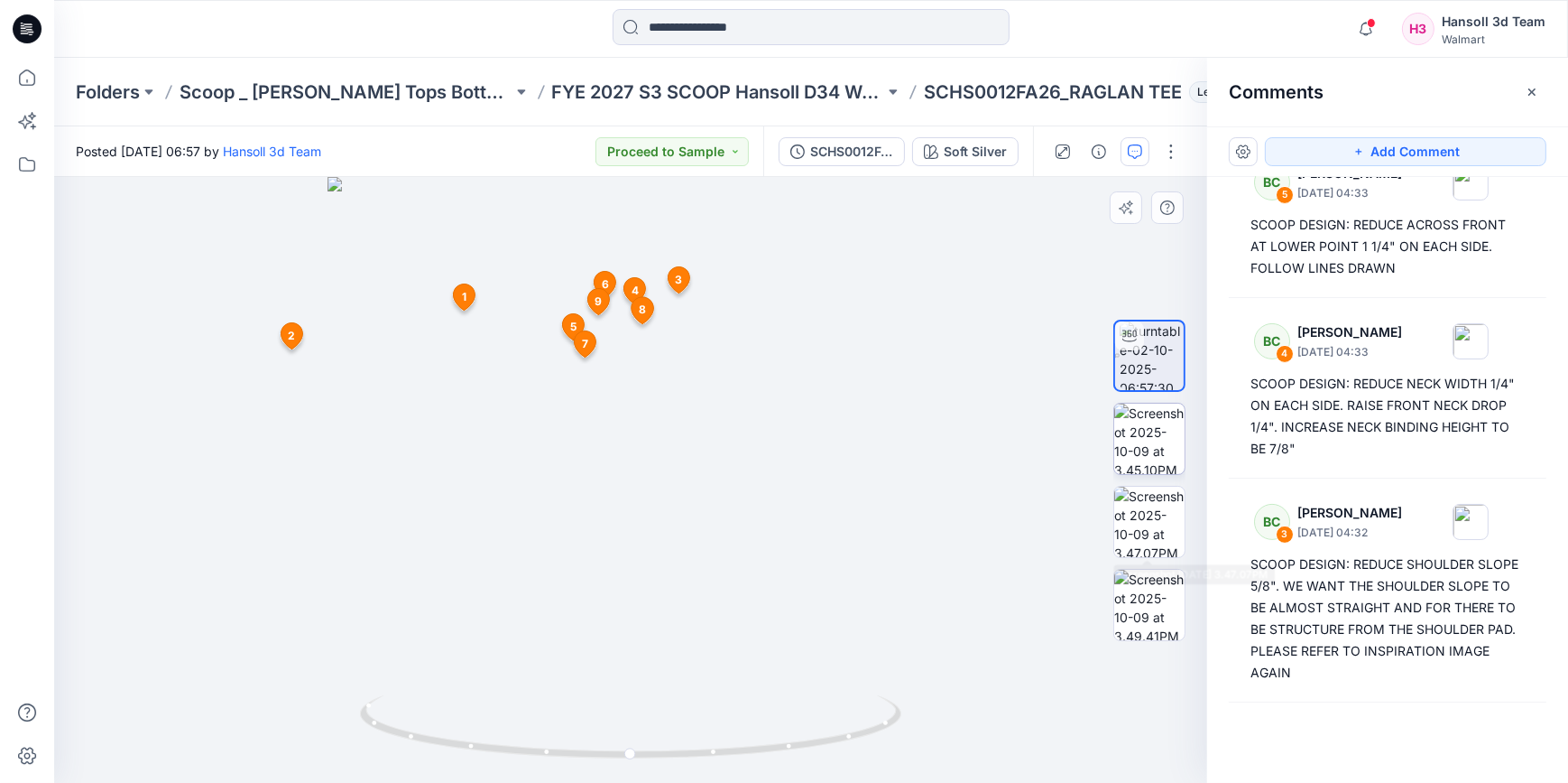
click at [1152, 466] on img at bounding box center [1149, 438] width 70 height 70
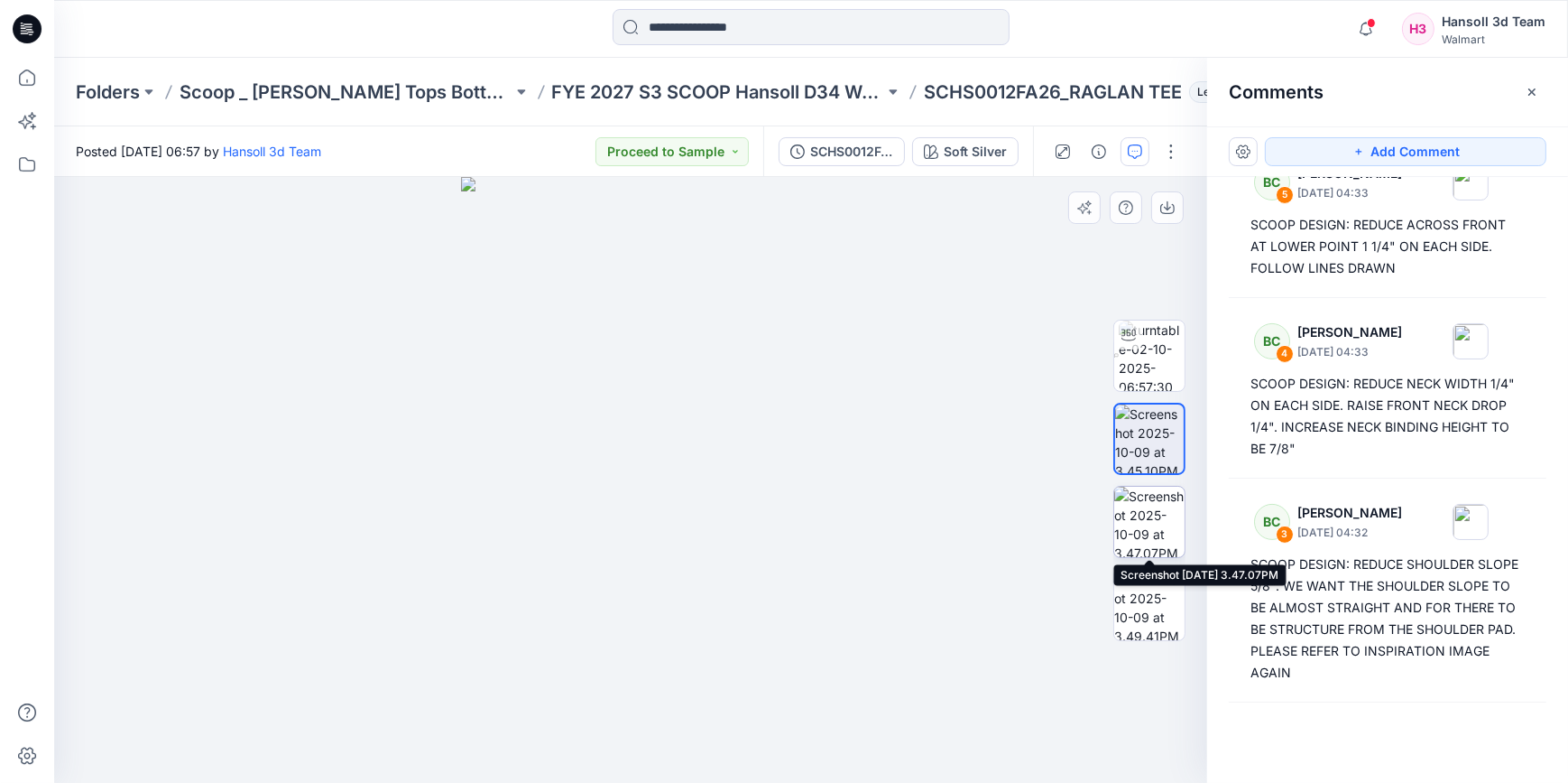
click at [1150, 534] on img at bounding box center [1149, 522] width 70 height 70
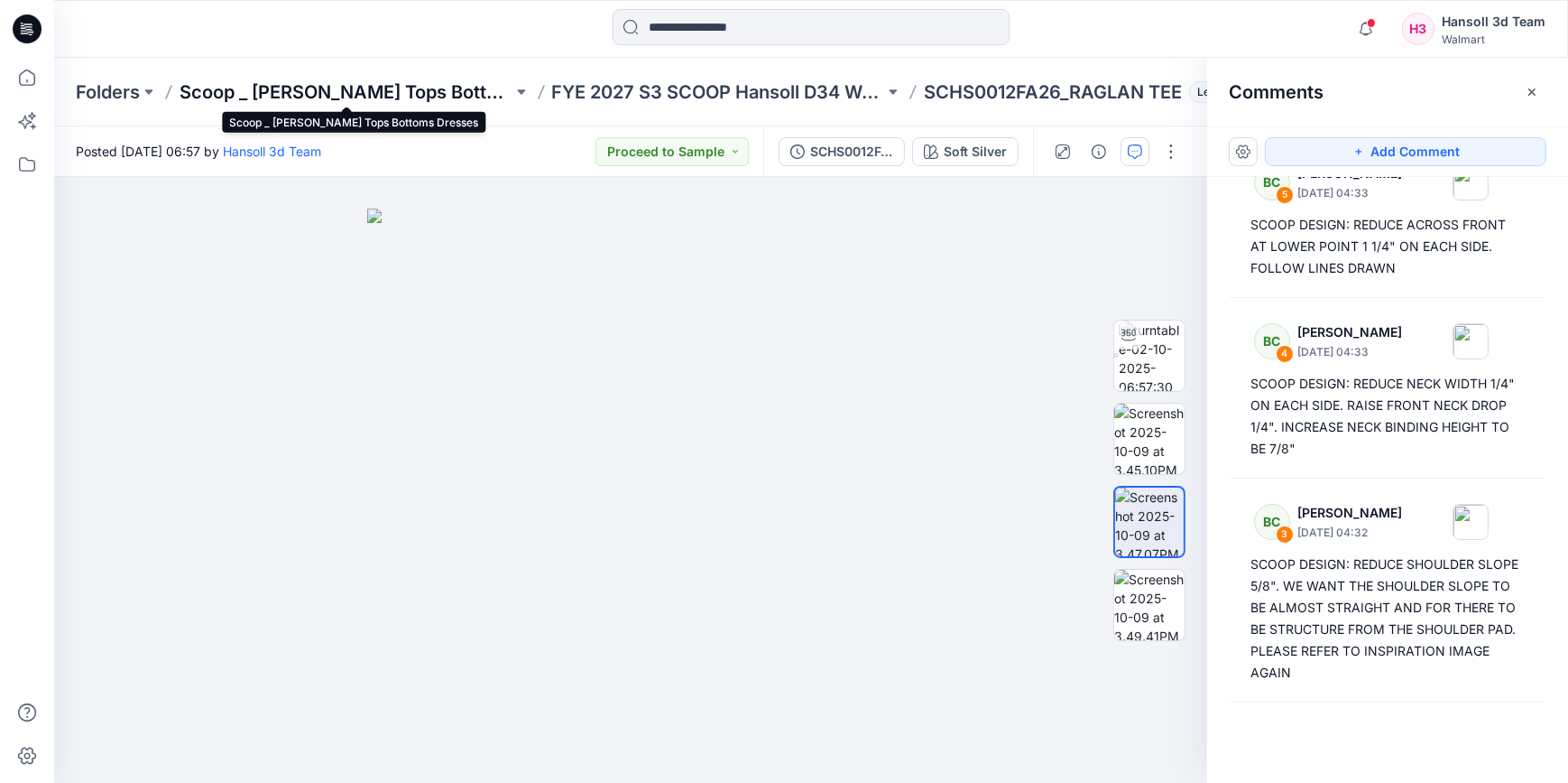
click at [356, 86] on p "Scoop _ [PERSON_NAME] Tops Bottoms Dresses" at bounding box center [346, 93] width 333 height 25
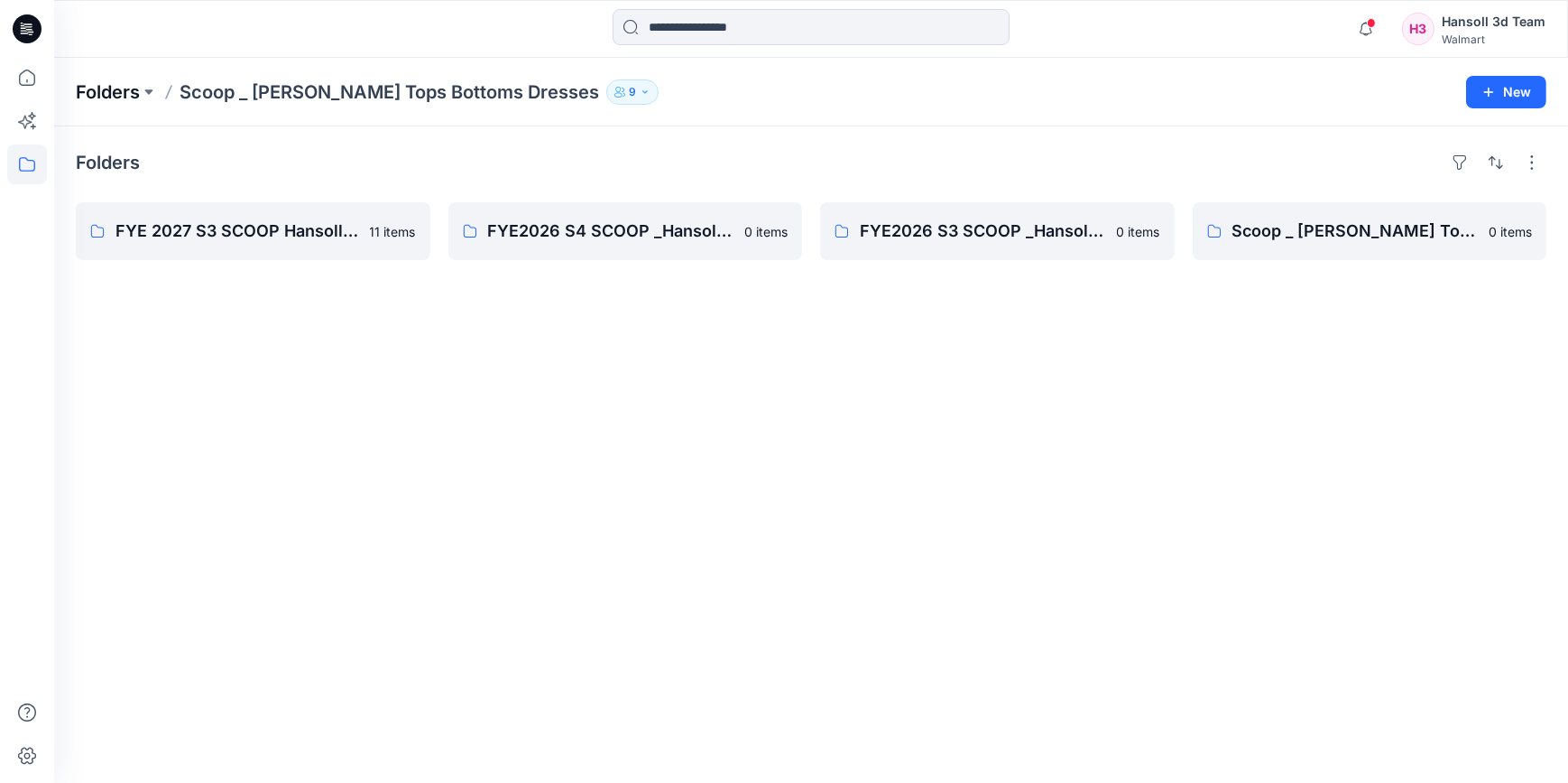
click at [135, 80] on p "Folders" at bounding box center [108, 93] width 64 height 25
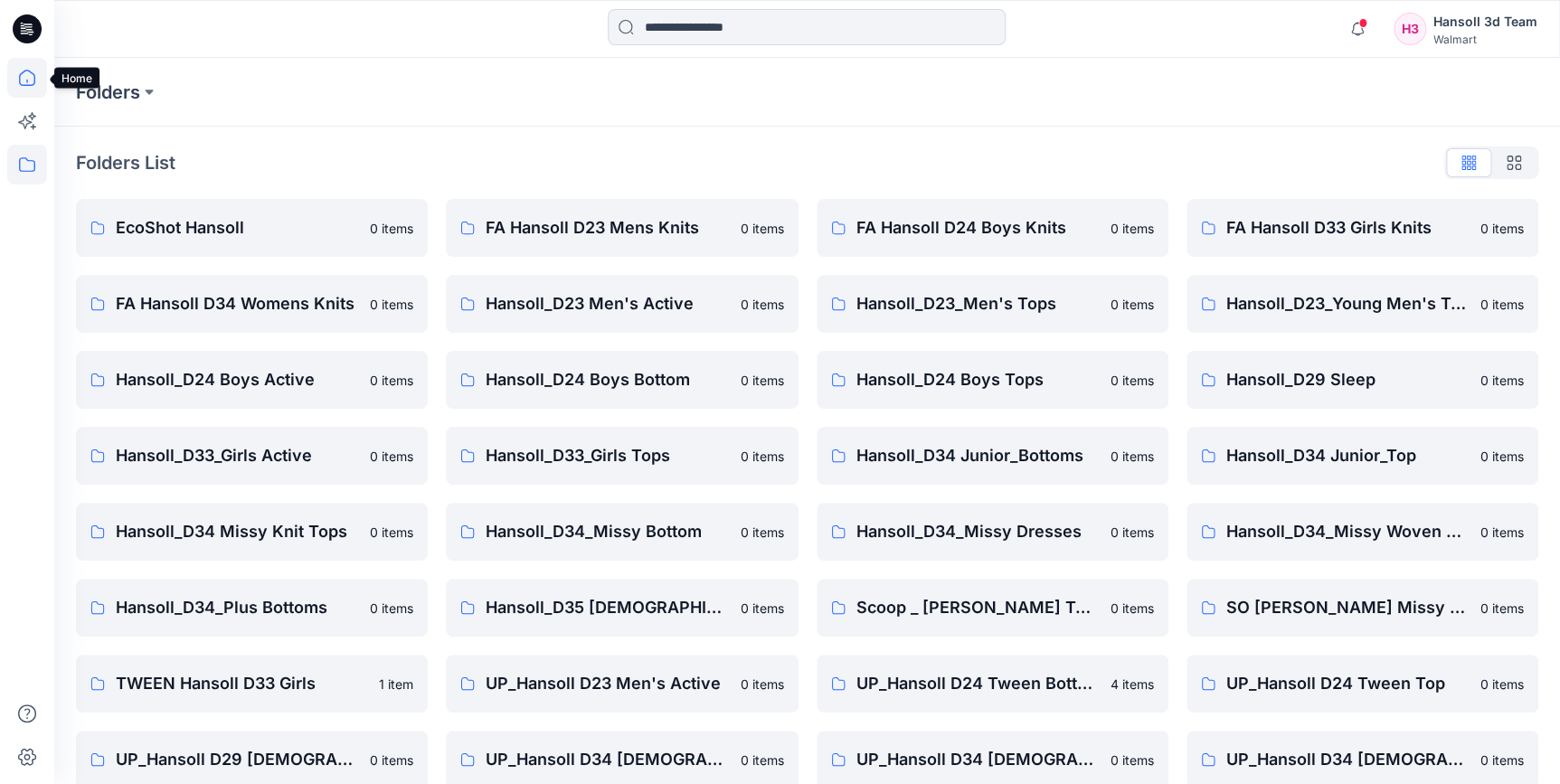
click at [20, 89] on icon at bounding box center [26, 77] width 40 height 40
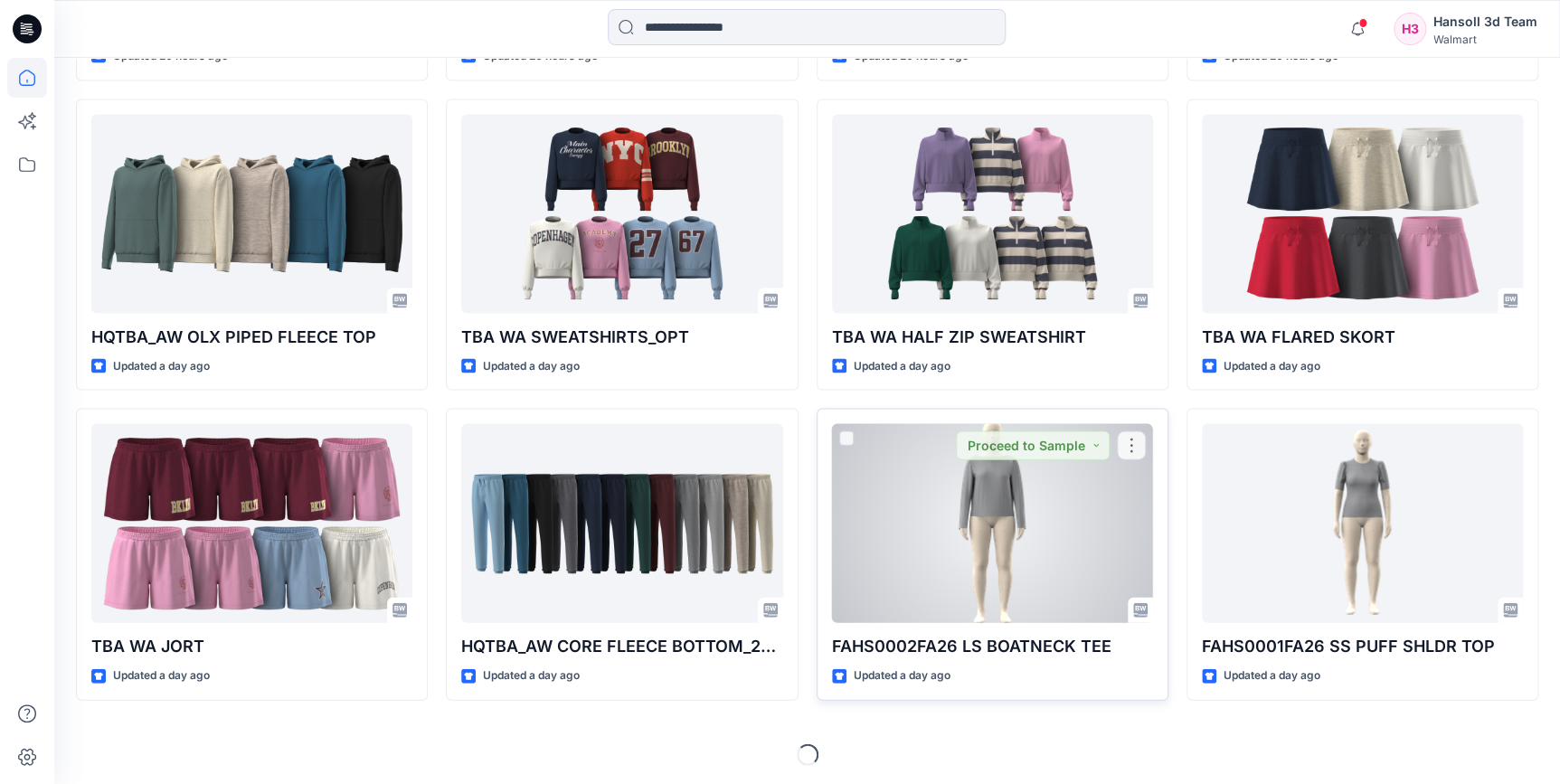
scroll to position [1705, 0]
click at [953, 539] on div at bounding box center [992, 522] width 321 height 199
